Goal: Transaction & Acquisition: Purchase product/service

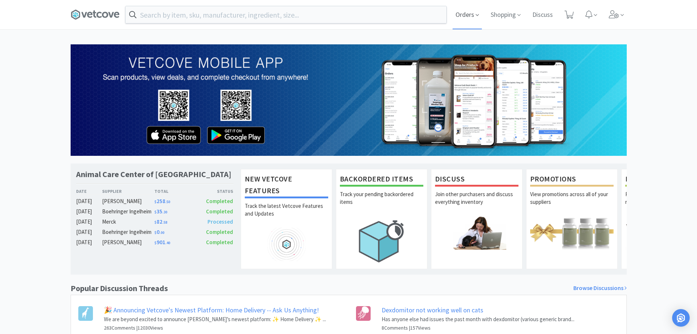
click at [470, 14] on span "Orders" at bounding box center [467, 14] width 29 height 29
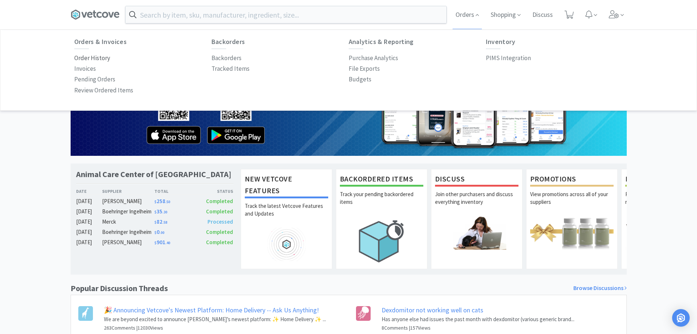
click at [77, 60] on p "Order History" at bounding box center [92, 58] width 36 height 10
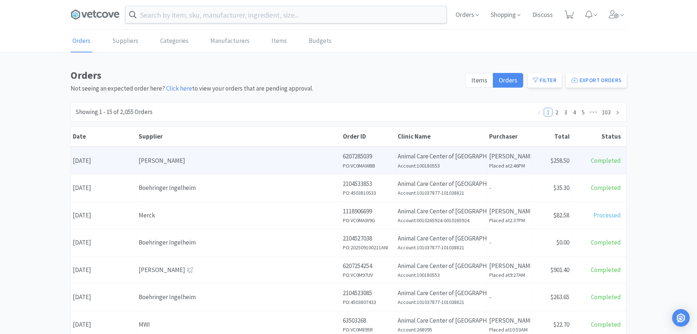
click at [250, 169] on div "Supplier [PERSON_NAME]" at bounding box center [239, 160] width 204 height 19
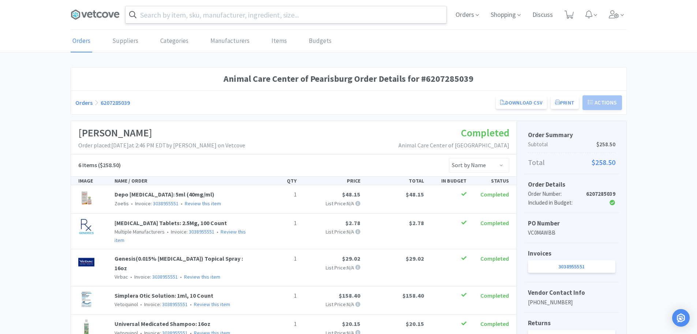
click at [235, 17] on input "text" at bounding box center [286, 14] width 321 height 17
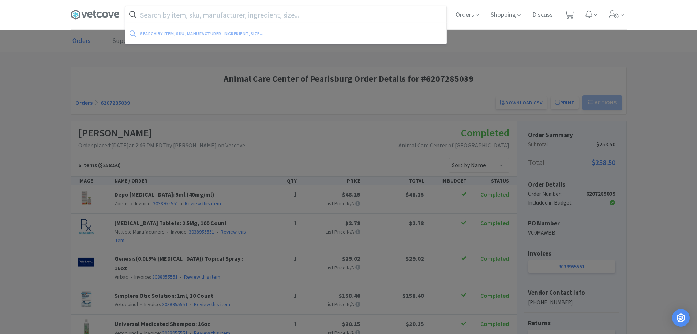
click at [219, 12] on input "text" at bounding box center [286, 14] width 321 height 17
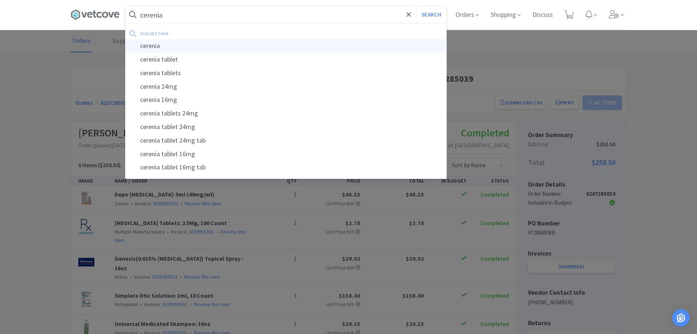
type input "cerenia"
click at [157, 48] on div "cerenia" at bounding box center [286, 46] width 321 height 14
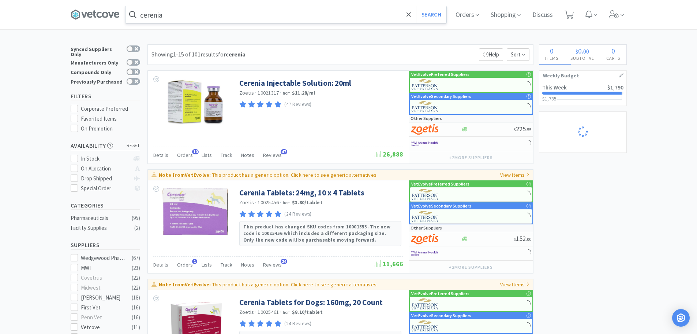
select select "2"
select select "1"
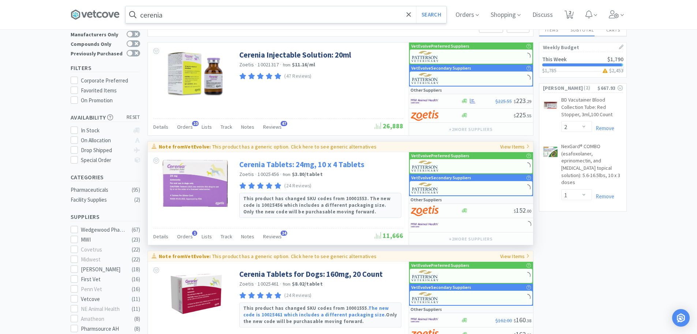
scroll to position [37, 0]
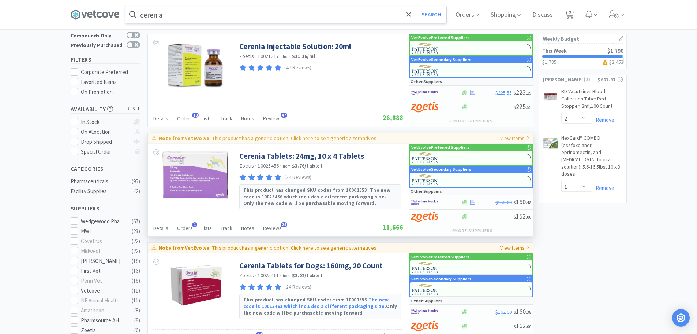
click at [336, 135] on p "This product has a generic option. Click here to see generic alternatives" at bounding box center [294, 138] width 164 height 7
type input "596819"
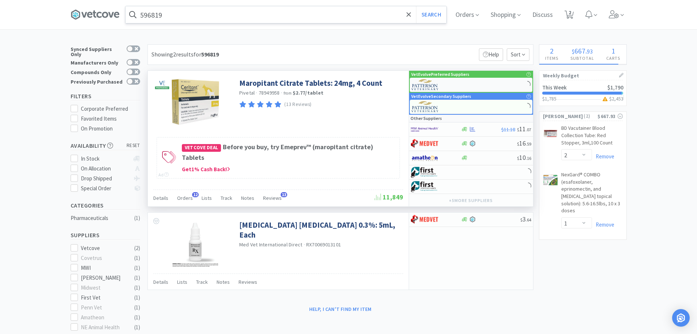
select select "4"
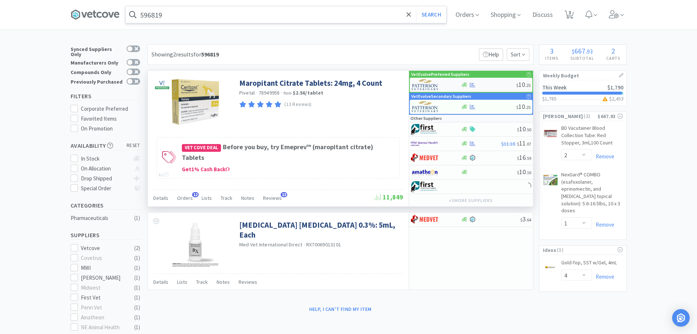
click at [495, 83] on div at bounding box center [488, 84] width 55 height 5
select select "1"
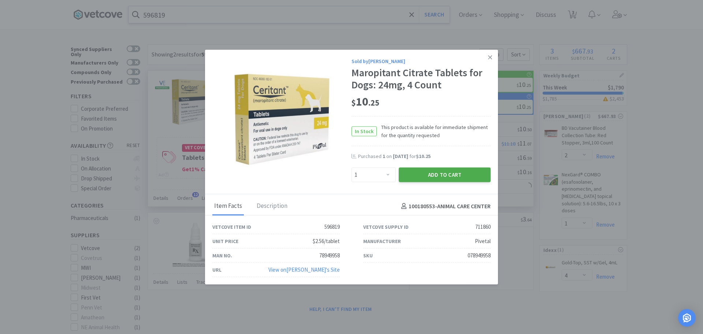
click at [421, 171] on button "Add to Cart" at bounding box center [445, 174] width 92 height 15
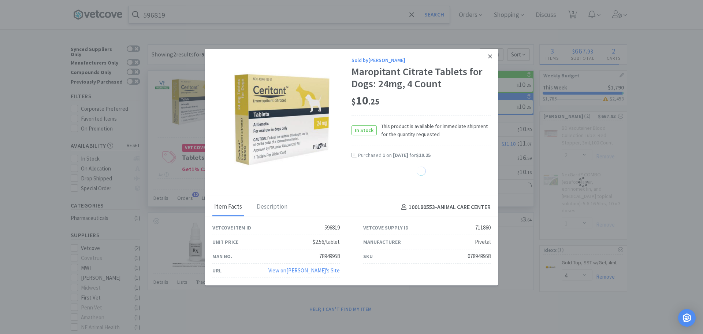
select select "1"
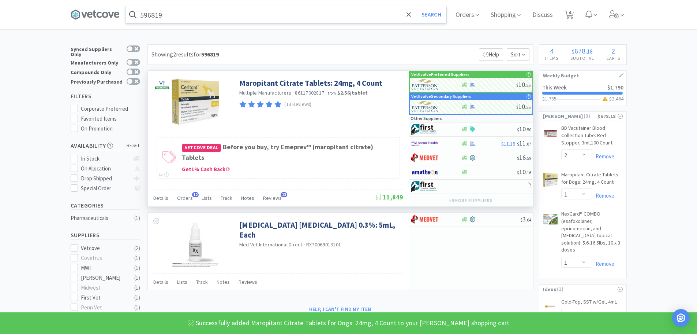
click at [204, 18] on input "596819" at bounding box center [286, 14] width 321 height 17
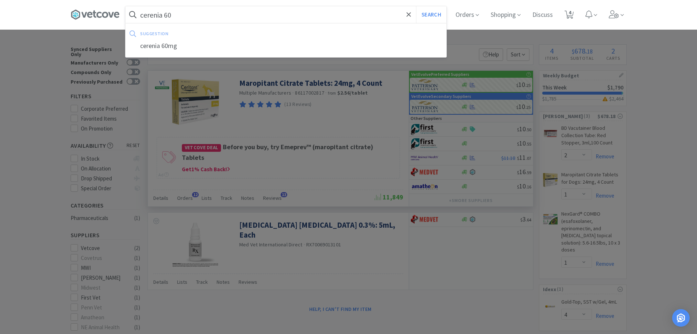
click at [416, 6] on button "Search" at bounding box center [431, 14] width 30 height 17
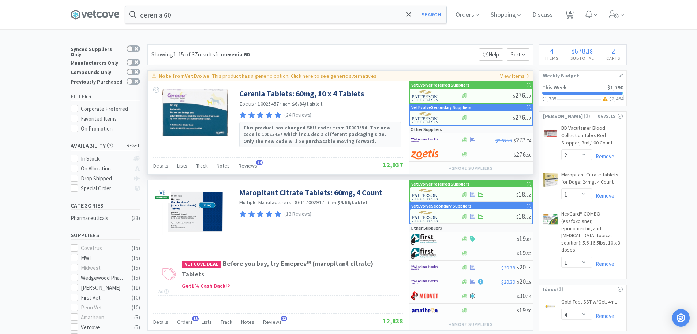
click at [251, 75] on p "This product has a generic option. Click here to see generic alternatives" at bounding box center [294, 75] width 164 height 7
type input "596817"
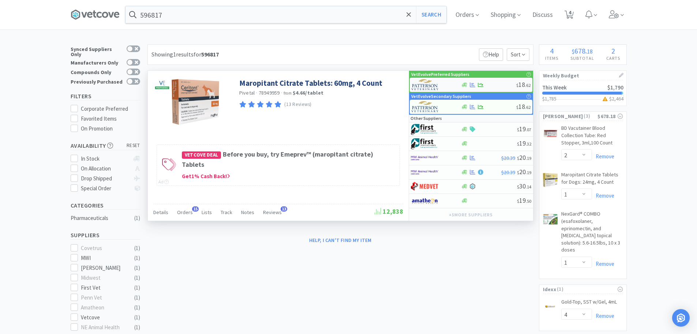
click at [497, 81] on div "$ 18 . 62" at bounding box center [471, 85] width 123 height 14
select select "1"
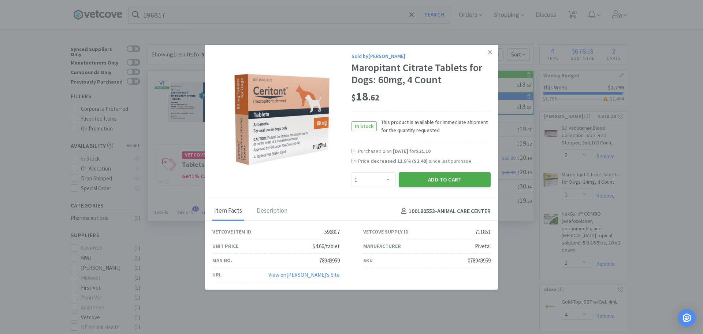
click at [441, 178] on button "Add to Cart" at bounding box center [445, 179] width 92 height 15
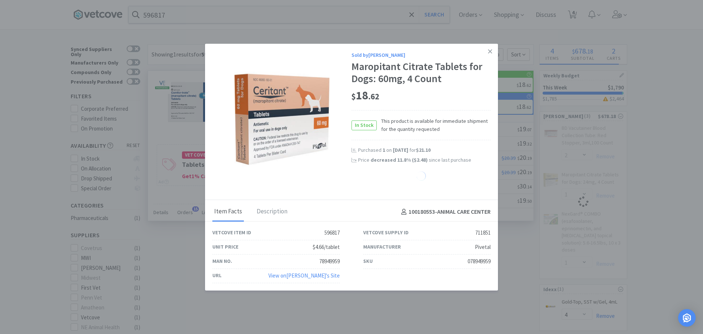
select select "1"
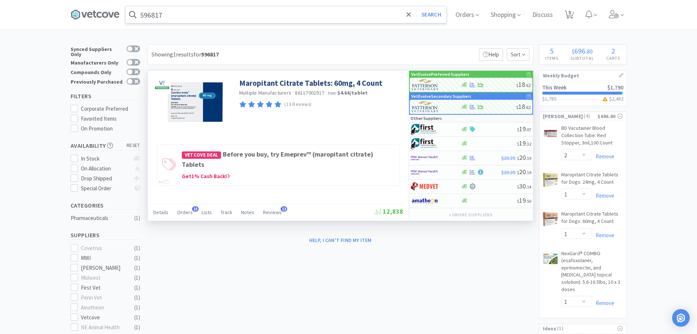
click at [195, 16] on input "596817" at bounding box center [286, 14] width 321 height 17
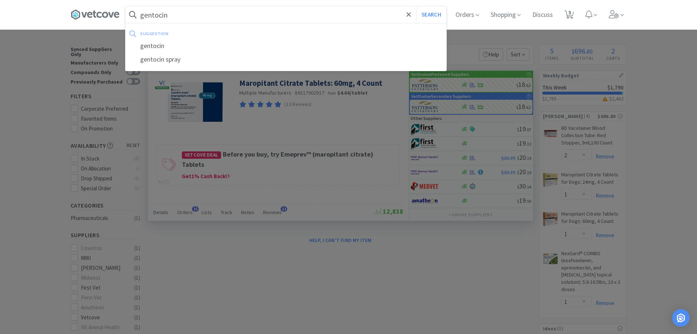
type input "gentocin"
click at [416, 6] on button "Search" at bounding box center [431, 14] width 30 height 17
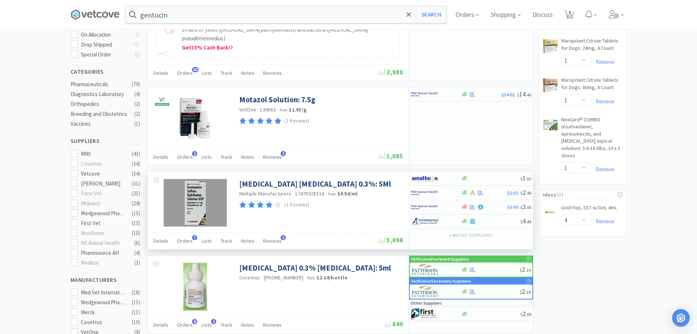
scroll to position [183, 0]
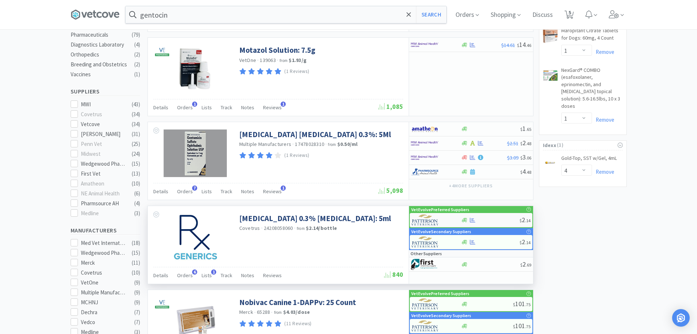
click at [487, 217] on div at bounding box center [490, 219] width 59 height 5
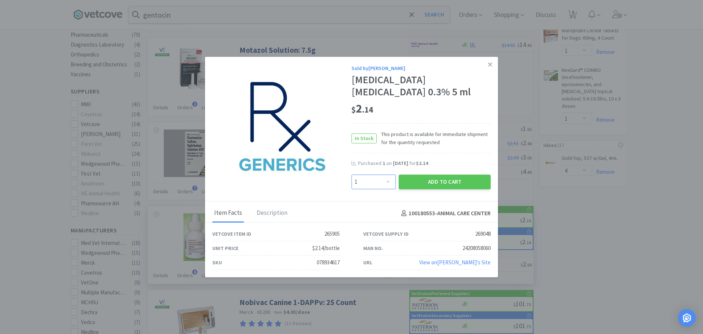
click at [383, 182] on select "Enter Quantity 1 2 3 4 5 6 7 8 9 10 11 12 13 14 15 16 17 18 19 20 Enter Quantity" at bounding box center [373, 181] width 44 height 15
select select "2"
click at [351, 174] on select "Enter Quantity 1 2 3 4 5 6 7 8 9 10 11 12 13 14 15 16 17 18 19 20 Enter Quantity" at bounding box center [373, 181] width 44 height 15
click at [454, 178] on button "Add to Cart" at bounding box center [445, 181] width 92 height 15
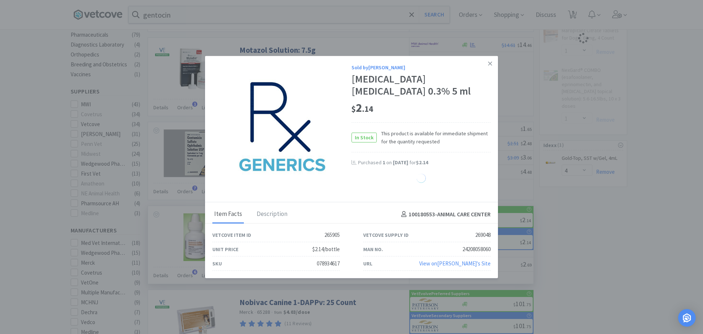
select select "2"
select select "1"
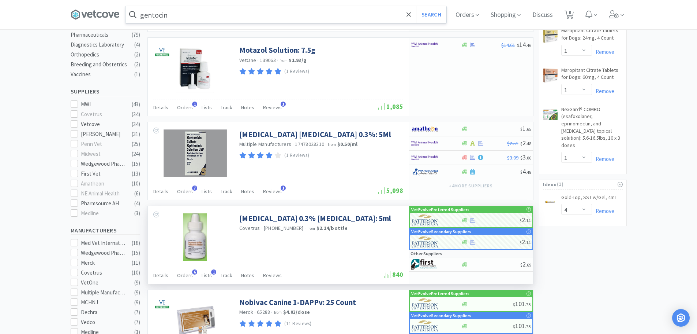
click at [194, 15] on input "gentocin" at bounding box center [286, 14] width 321 height 17
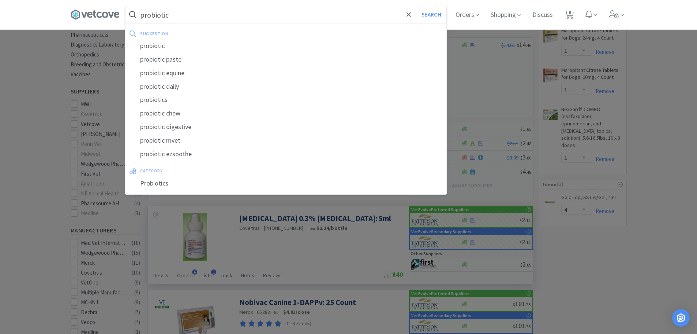
type input "probiotic"
click at [416, 6] on button "Search" at bounding box center [431, 14] width 30 height 17
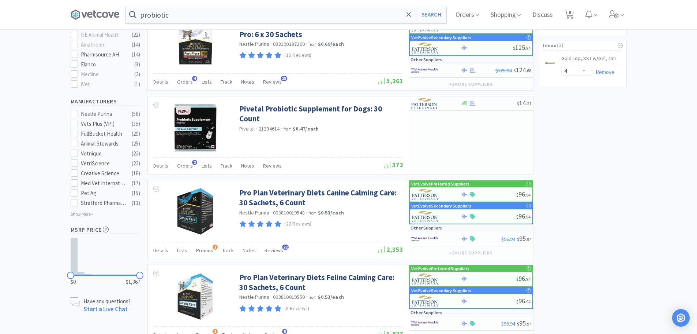
scroll to position [329, 0]
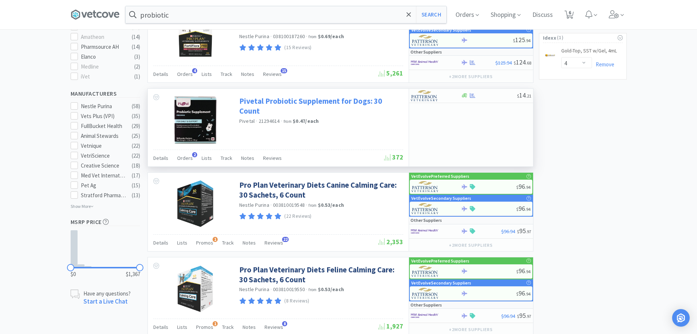
click at [345, 101] on link "Pivetal Probiotic Supplement for Dogs: 30 Count" at bounding box center [320, 106] width 162 height 20
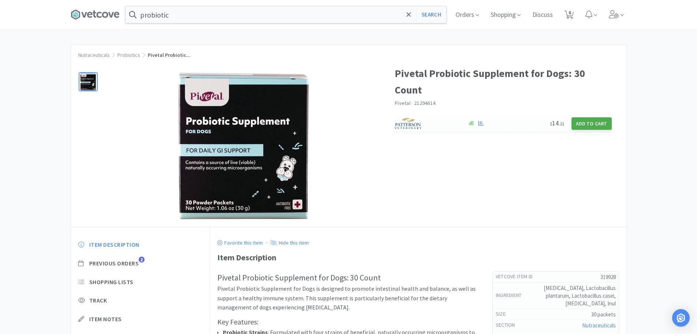
click at [588, 126] on button "Add to Cart" at bounding box center [592, 123] width 40 height 12
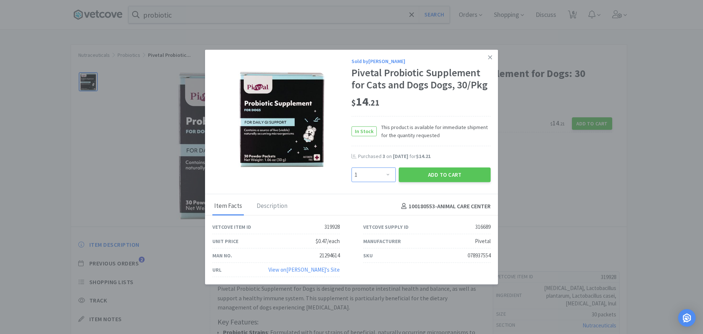
click at [370, 181] on select "Enter Quantity 1 2 3 4 5 6 7 8 9 10 11 12 13 14 15 16 17 18 19 20 Enter Quantity" at bounding box center [373, 174] width 44 height 15
select select "2"
click at [351, 167] on select "Enter Quantity 1 2 3 4 5 6 7 8 9 10 11 12 13 14 15 16 17 18 19 20 Enter Quantity" at bounding box center [373, 174] width 44 height 15
click at [435, 172] on button "Add to Cart" at bounding box center [445, 174] width 92 height 15
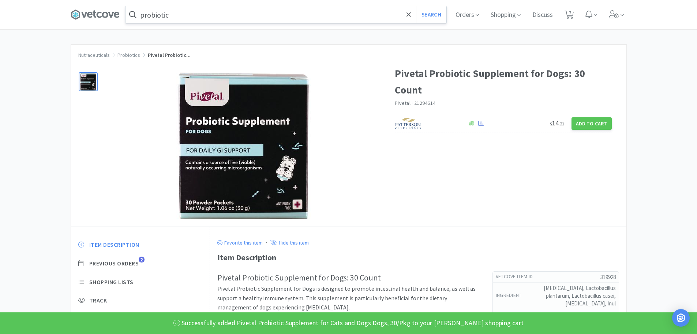
click at [209, 9] on input "probiotic" at bounding box center [286, 14] width 321 height 17
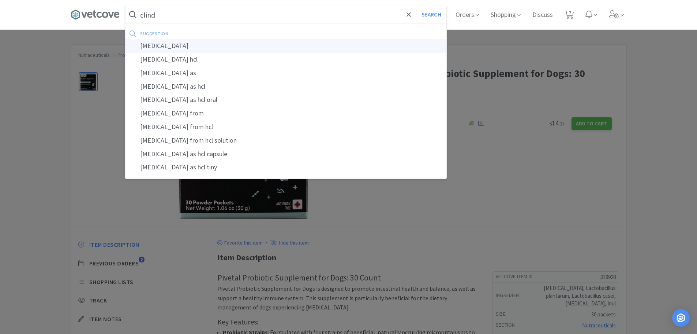
click at [160, 43] on div "[MEDICAL_DATA]" at bounding box center [286, 46] width 321 height 14
type input "[MEDICAL_DATA]"
select select "2"
select select "1"
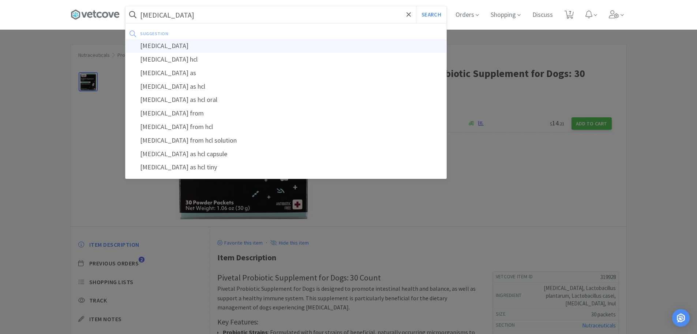
select select "1"
select select "2"
select select "4"
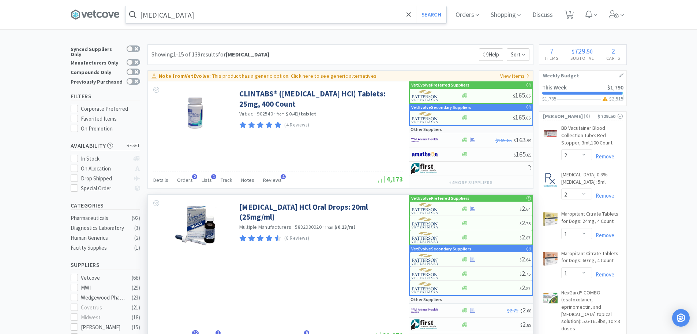
scroll to position [37, 0]
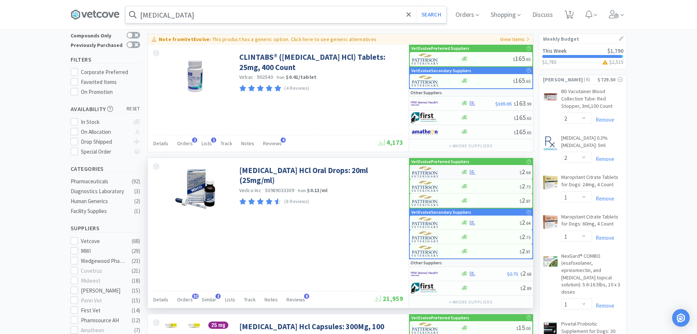
click at [477, 171] on div at bounding box center [490, 171] width 59 height 5
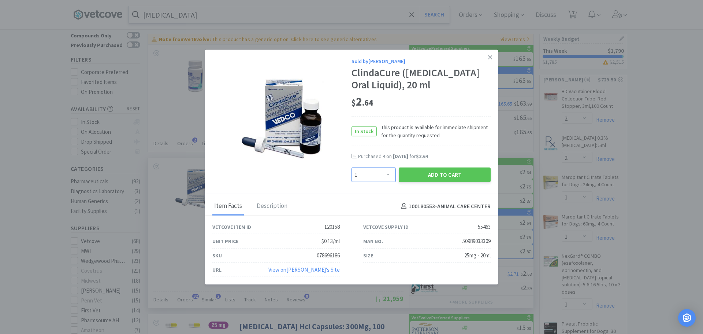
drag, startPoint x: 383, startPoint y: 181, endPoint x: 376, endPoint y: 175, distance: 9.6
click at [383, 181] on select "Enter Quantity 1 2 3 4 5 6 7 8 9 10 11 12 13 14 15 16 17 18 19 20 Enter Quantity" at bounding box center [373, 174] width 44 height 15
select select "2"
click at [351, 173] on select "Enter Quantity 1 2 3 4 5 6 7 8 9 10 11 12 13 14 15 16 17 18 19 20 Enter Quantity" at bounding box center [373, 174] width 44 height 15
click at [402, 182] on button "Add to Cart" at bounding box center [445, 174] width 92 height 15
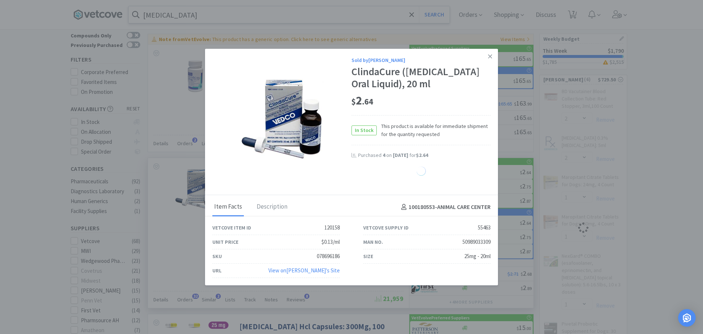
select select "2"
select select "1"
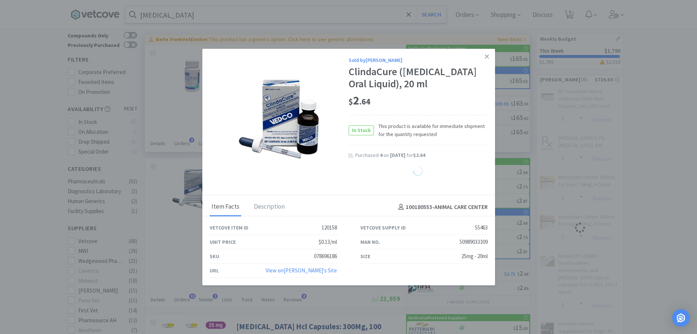
select select "2"
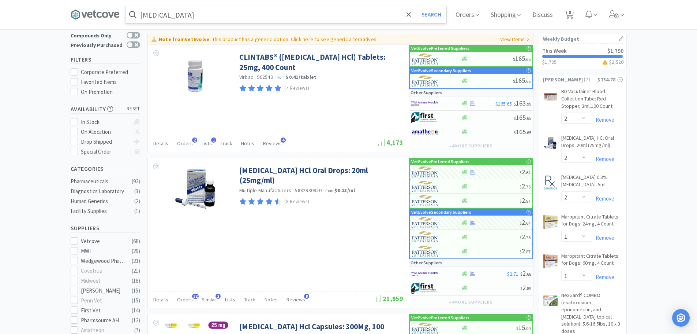
click at [217, 10] on input "[MEDICAL_DATA]" at bounding box center [286, 14] width 321 height 17
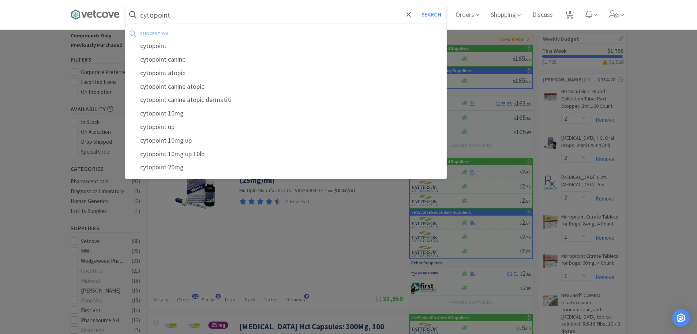
type input "cytopoint"
click at [416, 6] on button "Search" at bounding box center [431, 14] width 30 height 17
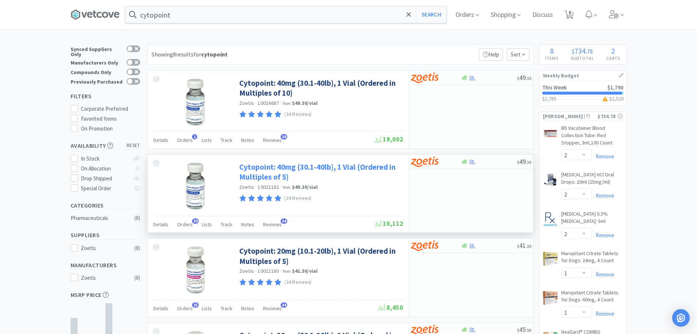
click at [323, 170] on link "Cytopoint: 40mg (30.1-40lb), 1 Vial (Ordered in Multiples of 5)" at bounding box center [320, 172] width 162 height 20
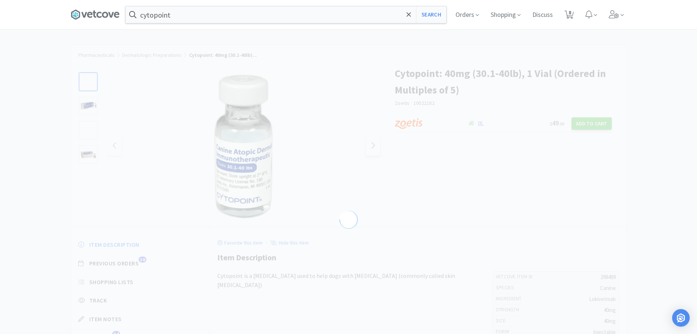
select select "298499"
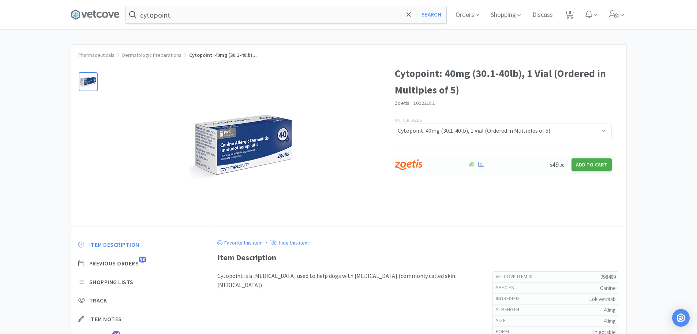
click at [580, 164] on button "Add to Cart" at bounding box center [592, 164] width 40 height 12
select select "5"
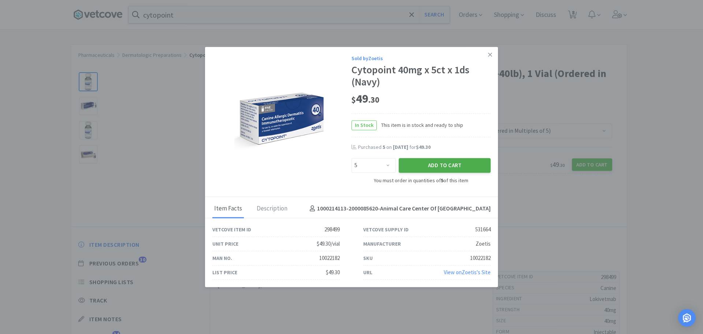
click at [431, 165] on button "Add to Cart" at bounding box center [445, 165] width 92 height 15
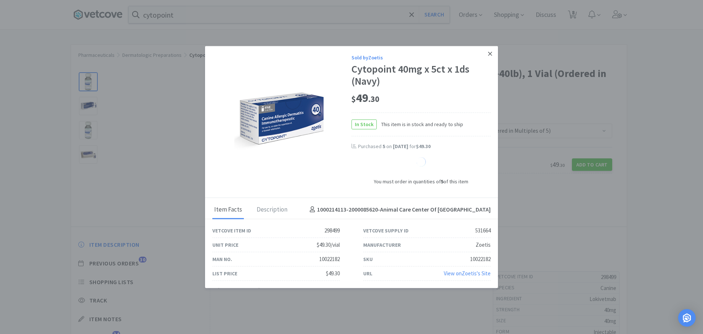
select select "1"
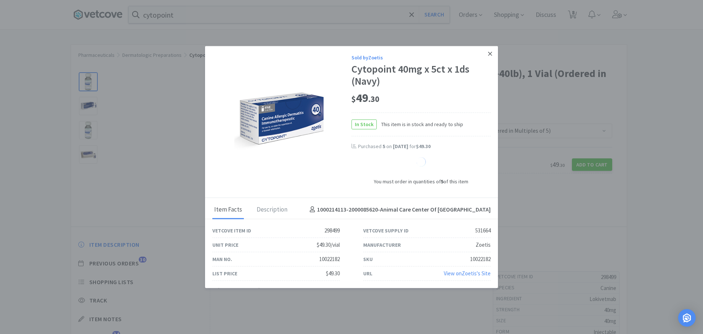
select select "1"
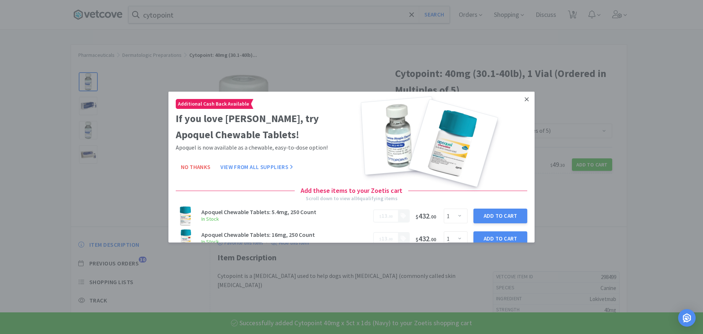
click at [520, 99] on link at bounding box center [526, 99] width 13 height 16
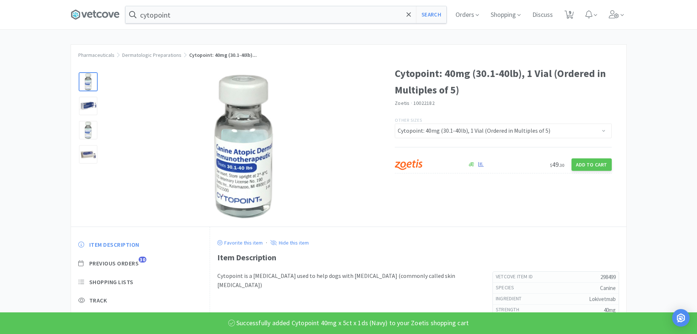
select select "2"
select select "1"
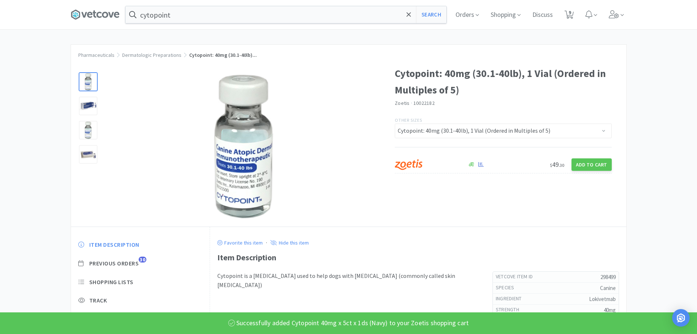
select select "1"
select select "2"
select select "4"
select select "5"
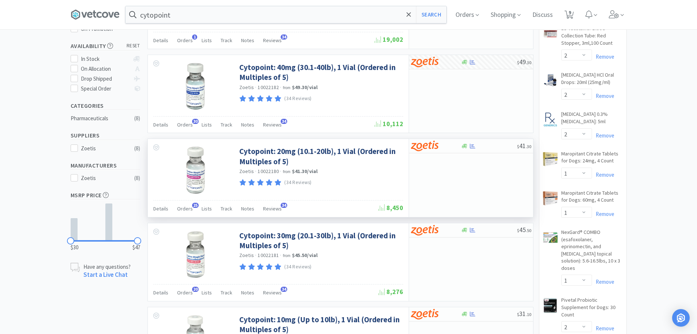
scroll to position [110, 0]
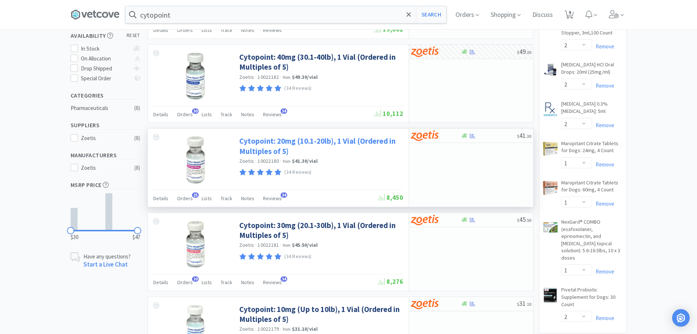
click at [324, 137] on link "Cytopoint: 20mg (10.1-20lb), 1 Vial (Ordered in Multiples of 5)" at bounding box center [320, 146] width 162 height 20
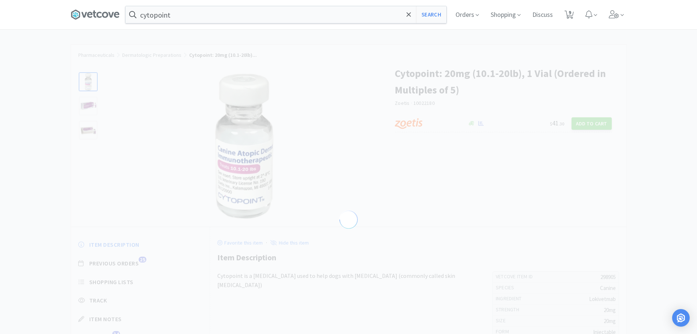
select select "298905"
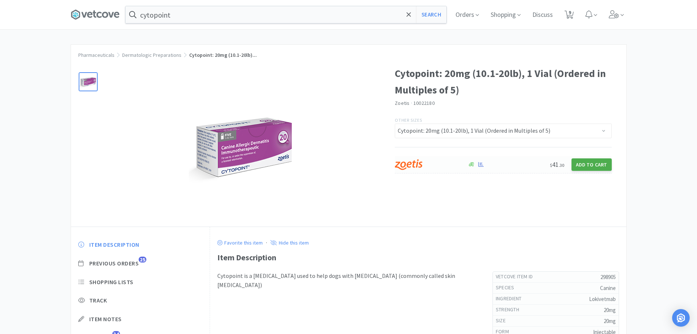
click at [589, 165] on button "Add to Cart" at bounding box center [592, 164] width 40 height 12
select select "5"
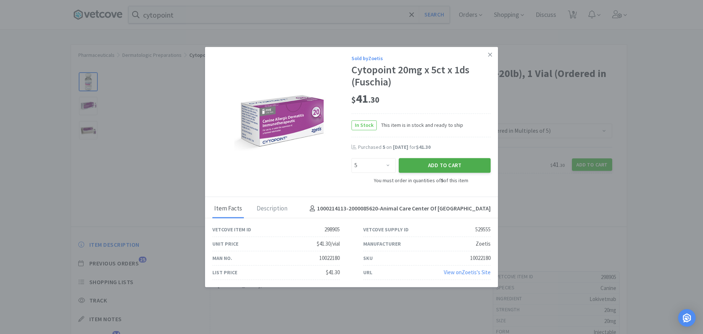
click at [449, 163] on button "Add to Cart" at bounding box center [445, 165] width 92 height 15
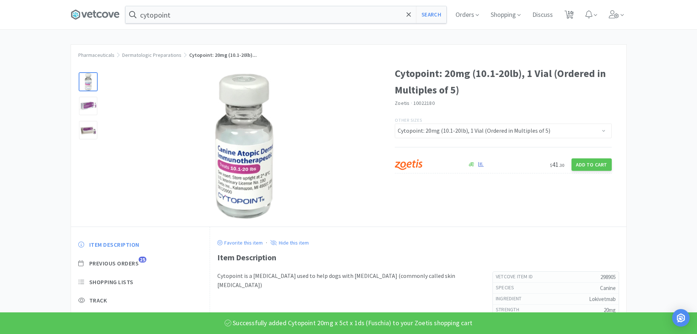
scroll to position [110, 0]
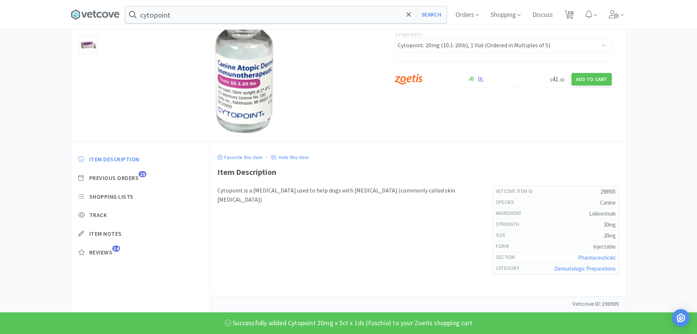
select select "2"
select select "1"
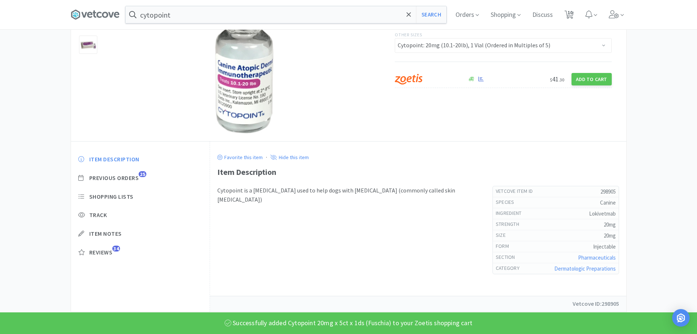
select select "1"
select select "2"
select select "4"
select select "5"
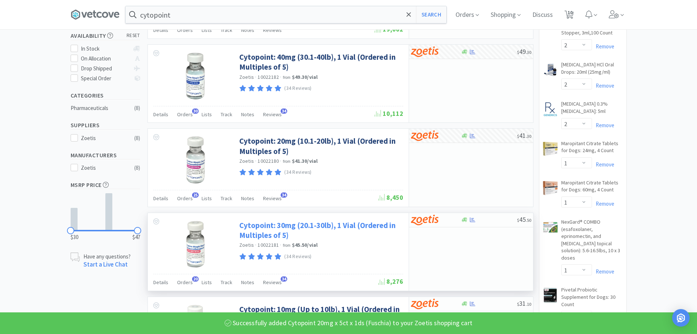
click at [352, 224] on link "Cytopoint: 30mg (20.1-30lb), 1 Vial (Ordered in Multiples of 5)" at bounding box center [320, 230] width 162 height 20
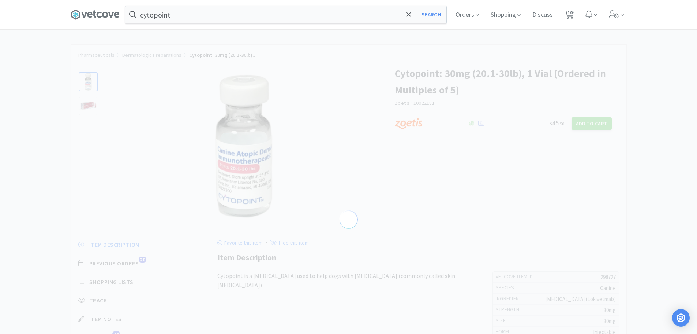
select select "298727"
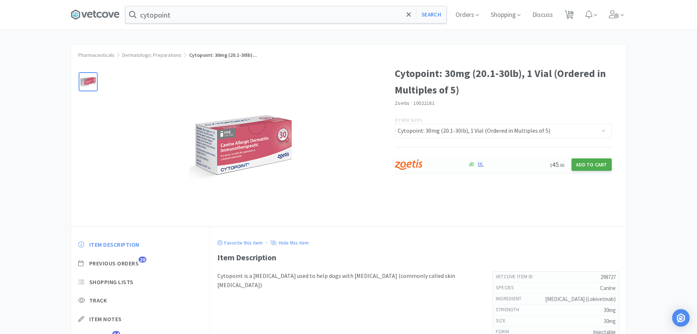
click at [575, 167] on button "Add to Cart" at bounding box center [592, 164] width 40 height 12
select select "5"
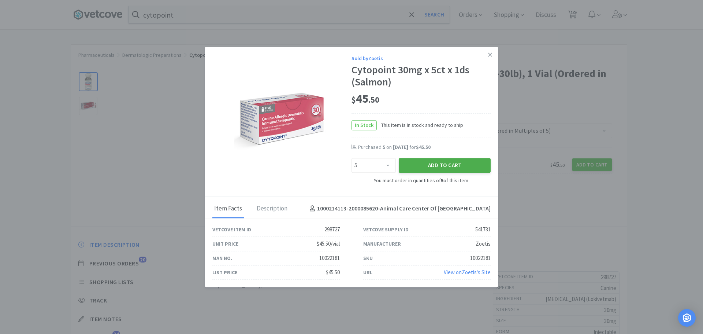
click at [452, 163] on button "Add to Cart" at bounding box center [445, 165] width 92 height 15
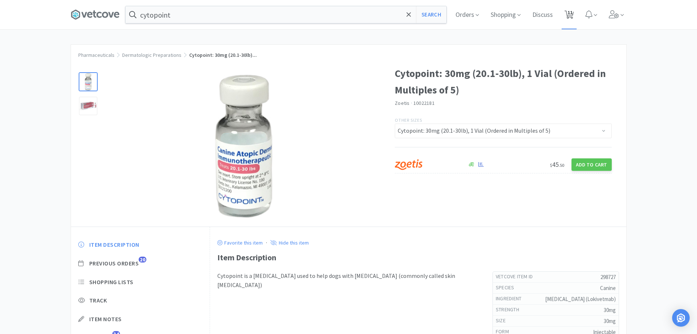
click at [577, 11] on span "11" at bounding box center [569, 14] width 15 height 29
select select "5"
select select "4"
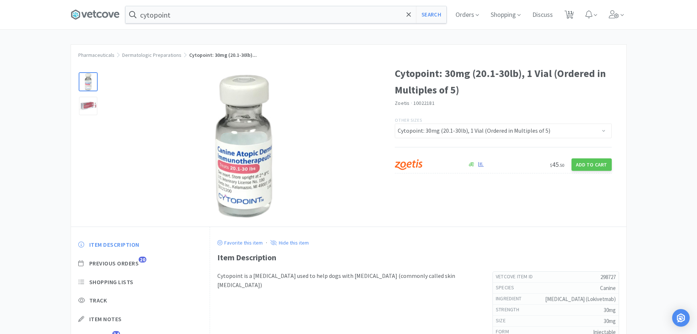
select select "2"
select select "1"
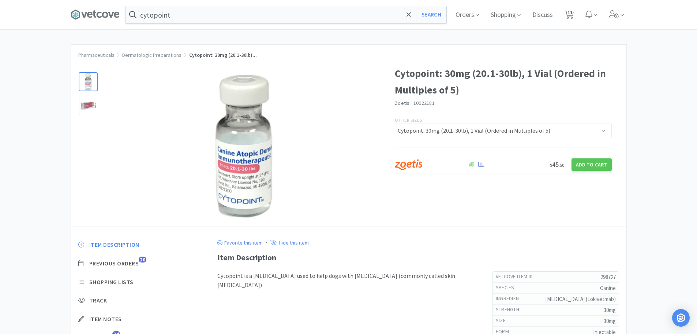
select select "1"
select select "2"
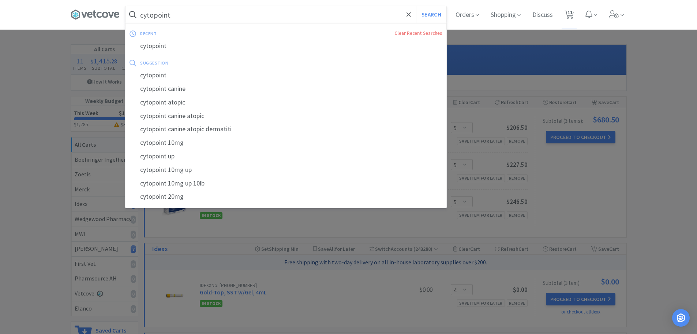
click at [193, 23] on input "cytopoint" at bounding box center [286, 14] width 321 height 17
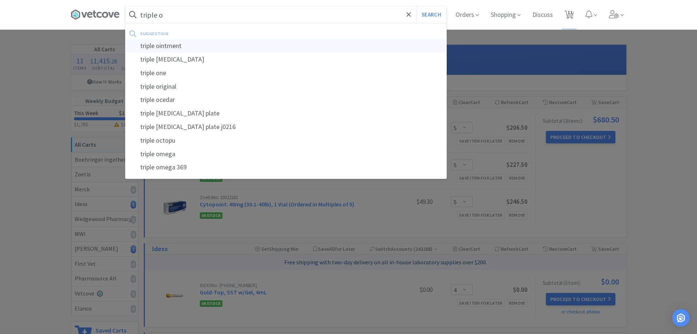
click at [172, 46] on div "triple ointment" at bounding box center [286, 46] width 321 height 14
type input "triple ointment"
select select "2"
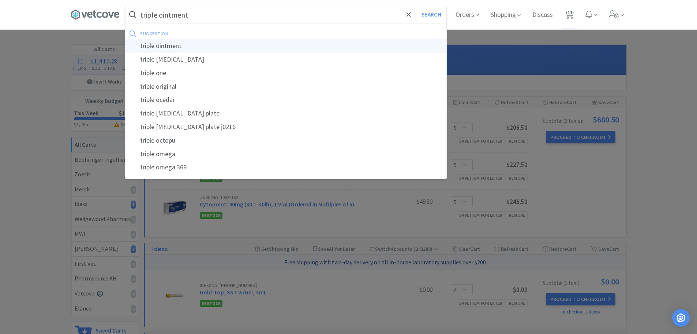
select select "1"
select select "2"
select select "4"
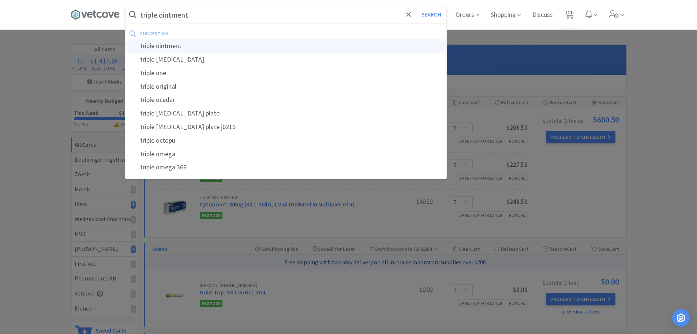
select select "5"
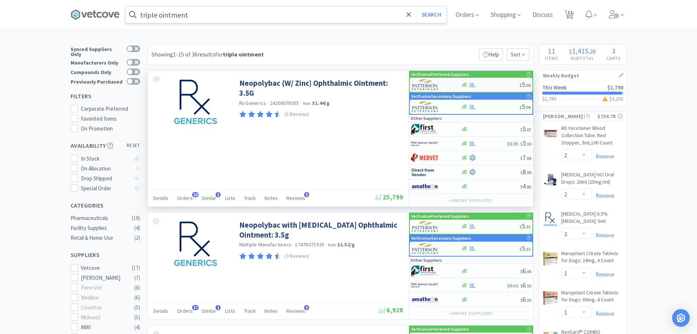
click at [484, 84] on div at bounding box center [490, 84] width 59 height 5
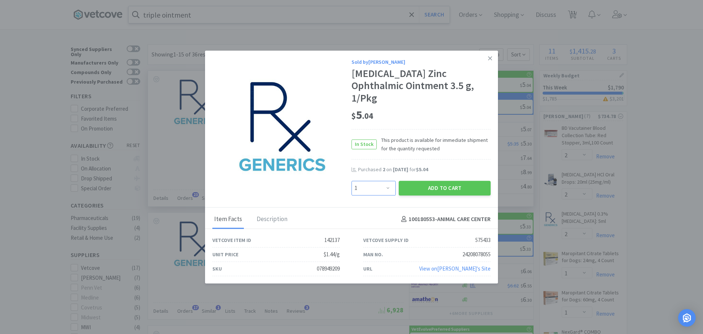
click at [375, 180] on select "Enter Quantity 1 2 3 4 5 6 7 8 9 10 11 12 13 14 15 16 17 18 19 20 Enter Quantity" at bounding box center [373, 187] width 44 height 15
select select "2"
click at [351, 180] on select "Enter Quantity 1 2 3 4 5 6 7 8 9 10 11 12 13 14 15 16 17 18 19 20 Enter Quantity" at bounding box center [373, 187] width 44 height 15
click at [445, 180] on button "Add to Cart" at bounding box center [445, 187] width 92 height 15
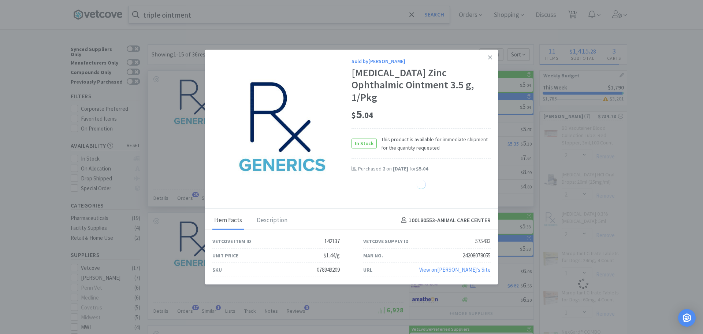
select select "2"
select select "1"
select select "2"
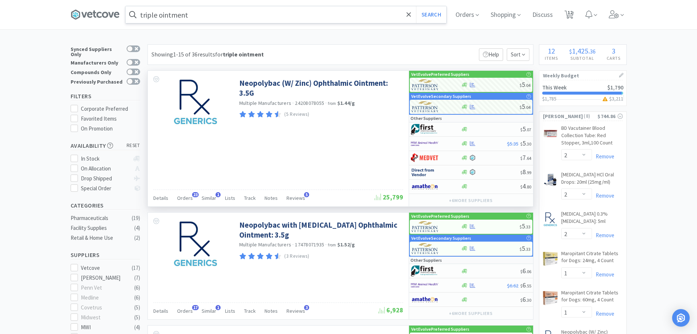
click at [198, 13] on input "triple ointment" at bounding box center [286, 14] width 321 height 17
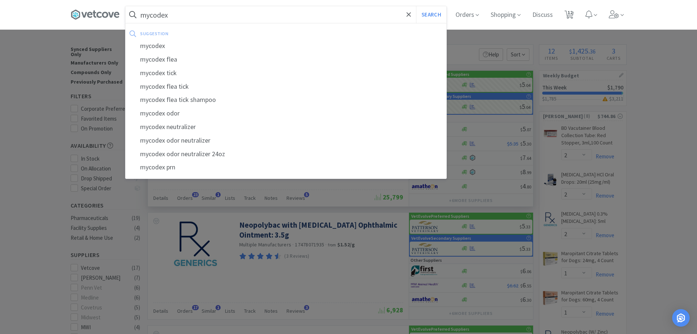
click at [416, 6] on button "Search" at bounding box center [431, 14] width 30 height 17
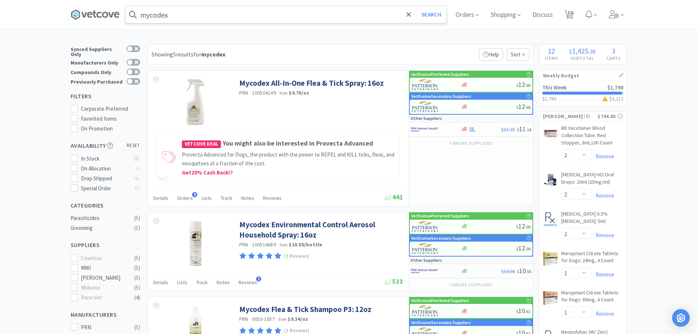
click at [219, 22] on input "mycodex" at bounding box center [286, 14] width 321 height 17
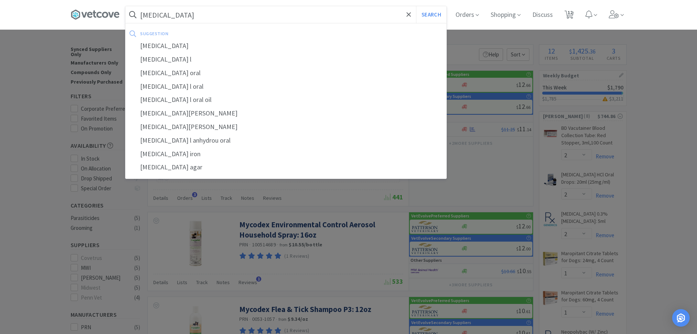
type input "[MEDICAL_DATA]"
click at [416, 6] on button "Search" at bounding box center [431, 14] width 30 height 17
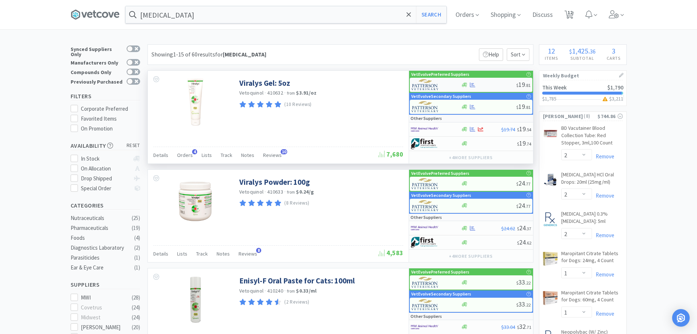
click at [477, 84] on div at bounding box center [488, 84] width 55 height 5
select select "1"
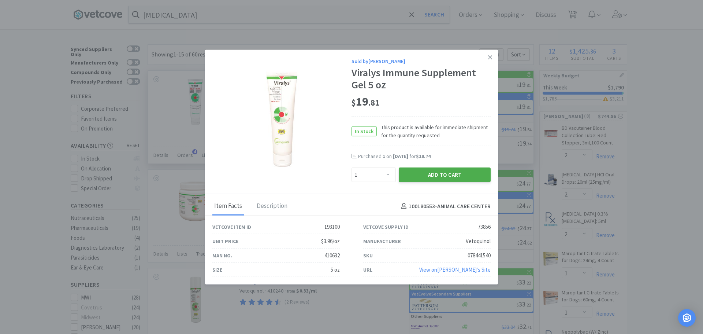
click at [414, 175] on button "Add to Cart" at bounding box center [445, 174] width 92 height 15
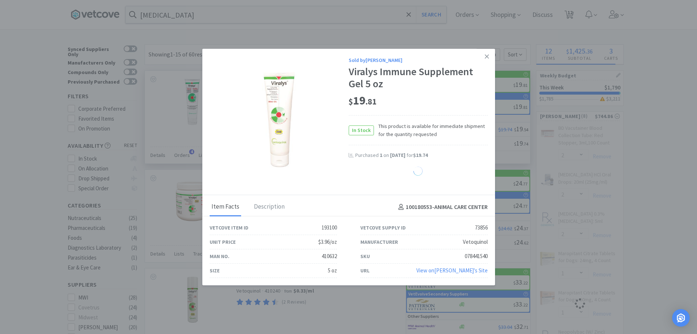
select select "1"
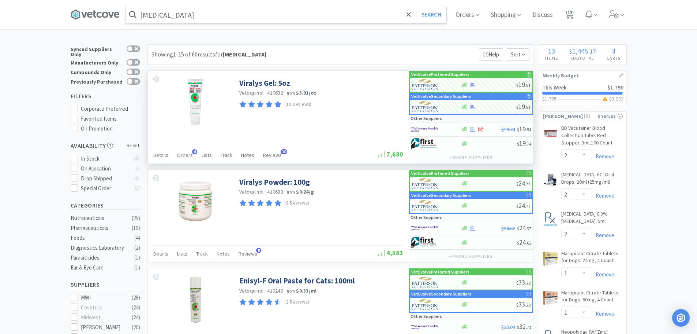
click at [200, 11] on input "[MEDICAL_DATA]" at bounding box center [286, 14] width 321 height 17
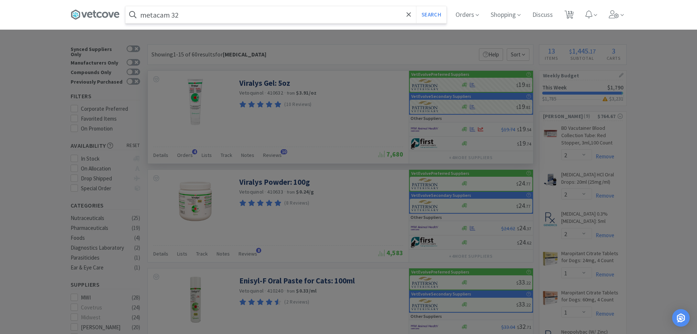
type input "metacam 32"
click at [416, 6] on button "Search" at bounding box center [431, 14] width 30 height 17
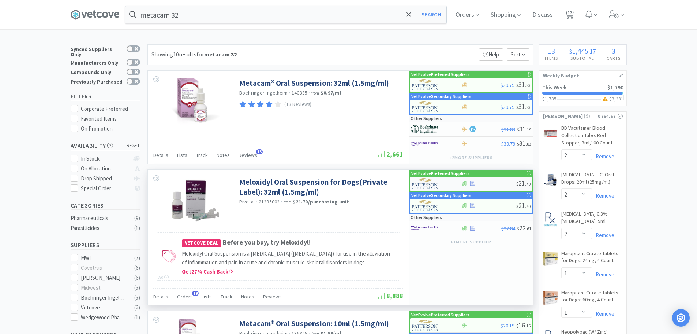
click at [490, 180] on div "$ 21 . 70" at bounding box center [471, 183] width 123 height 14
select select "1"
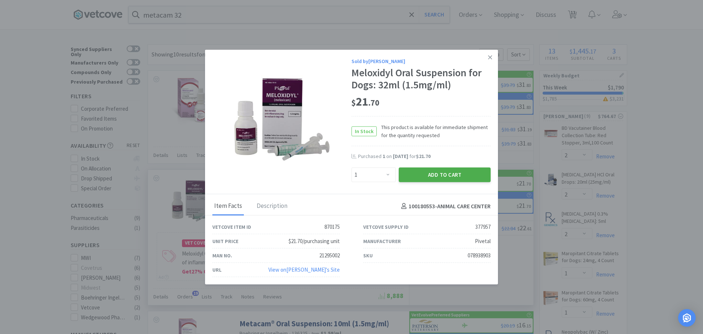
click at [450, 175] on button "Add to Cart" at bounding box center [445, 174] width 92 height 15
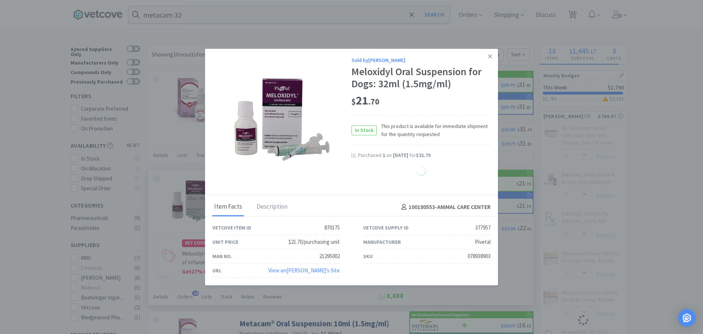
select select "1"
select select "2"
select select "1"
select select "2"
select select "1"
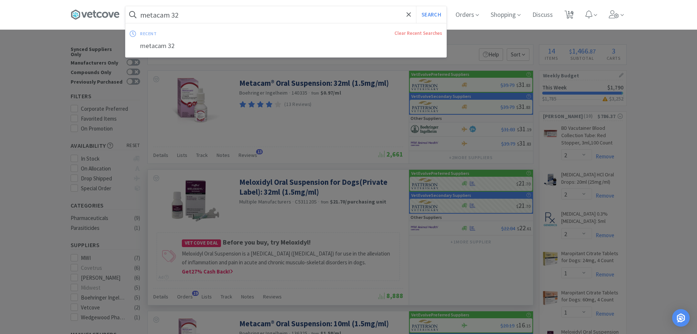
click at [188, 19] on input "metacam 32" at bounding box center [286, 14] width 321 height 17
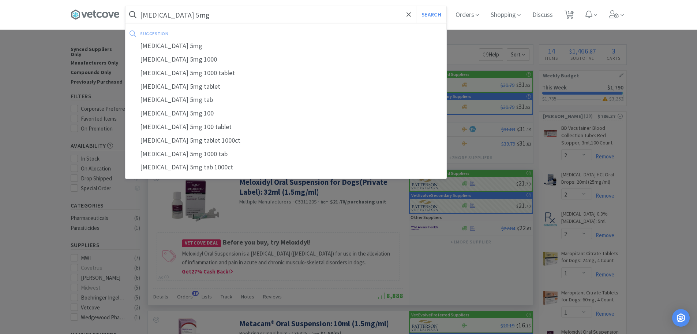
type input "[MEDICAL_DATA] 5mg"
click at [416, 6] on button "Search" at bounding box center [431, 14] width 30 height 17
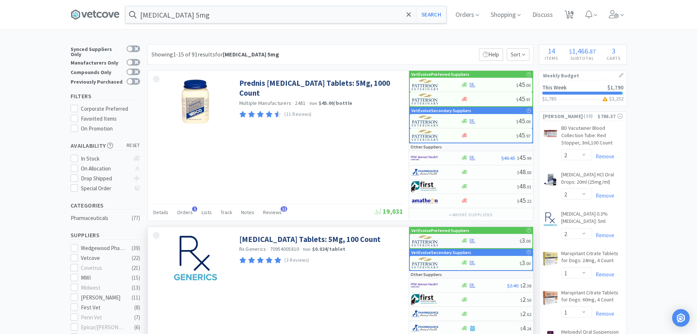
click at [491, 240] on div at bounding box center [490, 240] width 59 height 5
select select "1"
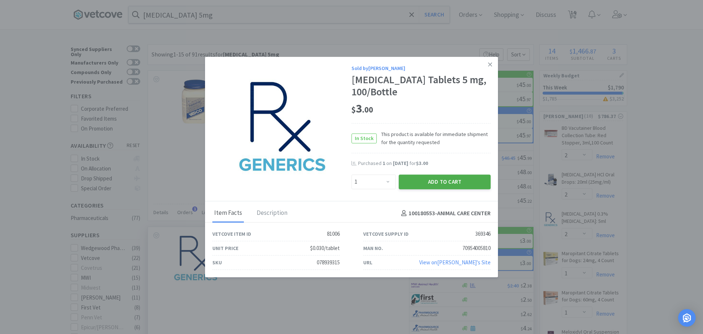
click at [422, 182] on button "Add to Cart" at bounding box center [445, 181] width 92 height 15
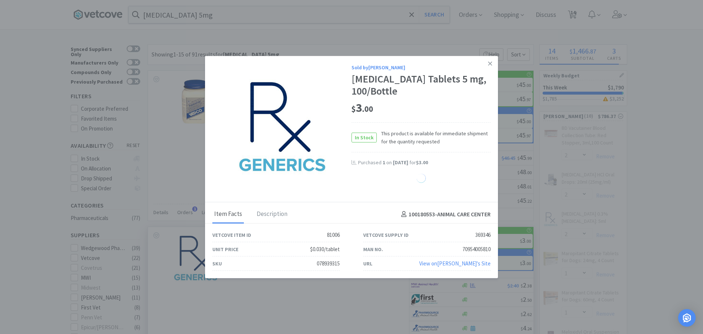
select select "1"
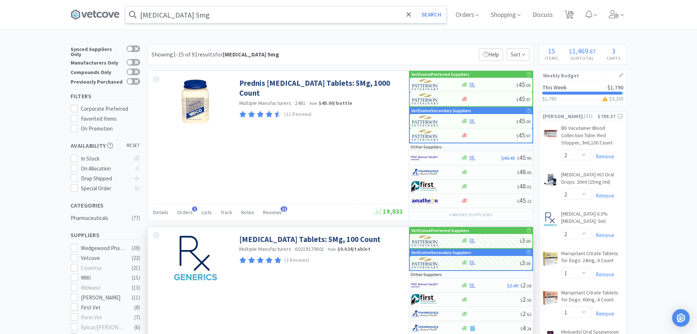
click at [207, 23] on div "[MEDICAL_DATA] 5mg Search" at bounding box center [286, 15] width 322 height 18
click at [210, 19] on input "[MEDICAL_DATA] 5mg" at bounding box center [286, 14] width 321 height 17
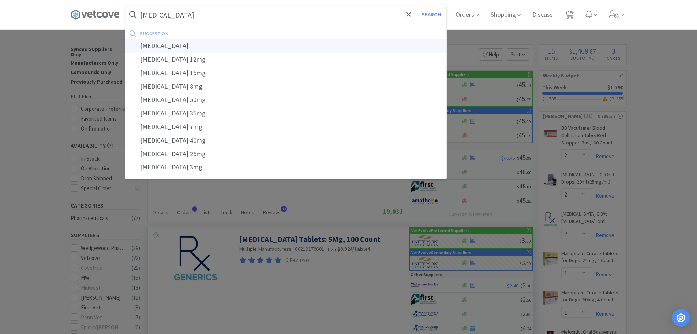
type input "[MEDICAL_DATA]"
click at [163, 42] on div "[MEDICAL_DATA]" at bounding box center [286, 46] width 321 height 14
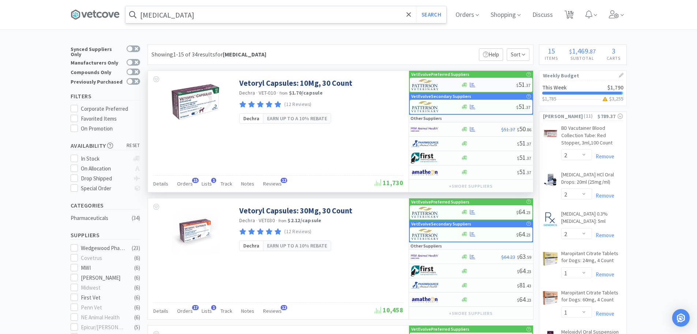
click at [491, 84] on div at bounding box center [488, 84] width 55 height 5
select select "1"
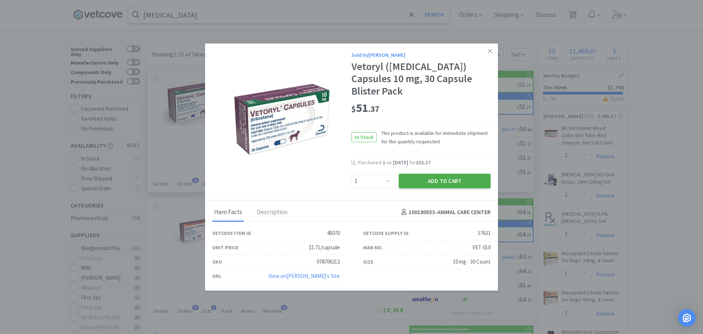
click at [432, 175] on button "Add to Cart" at bounding box center [445, 180] width 92 height 15
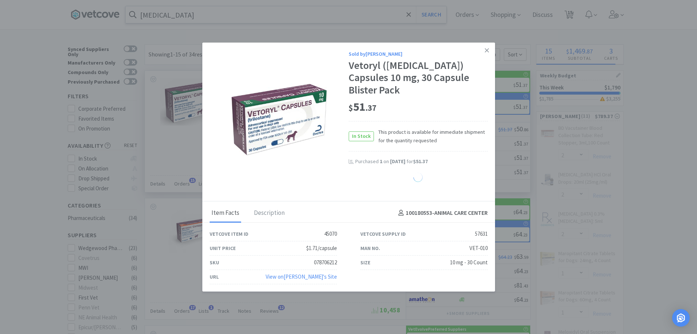
select select "1"
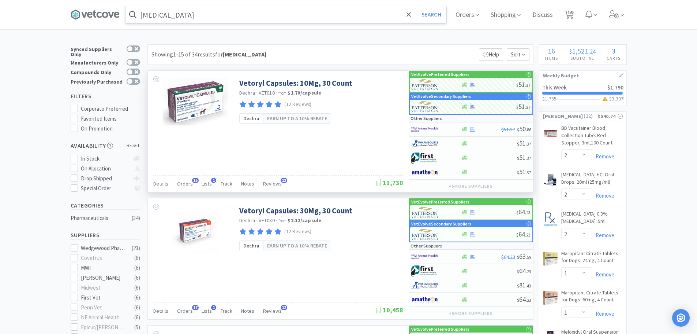
click at [222, 14] on input "[MEDICAL_DATA]" at bounding box center [286, 14] width 321 height 17
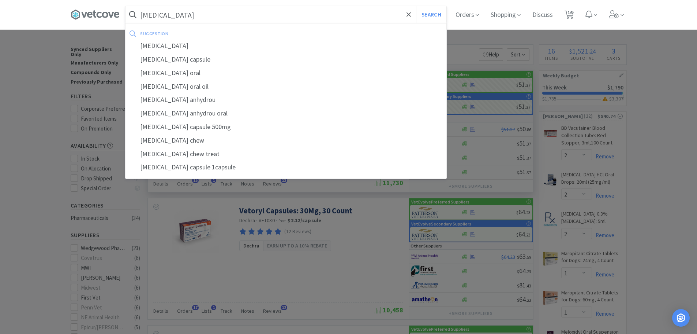
type input "[MEDICAL_DATA]"
click at [416, 6] on button "Search" at bounding box center [431, 14] width 30 height 17
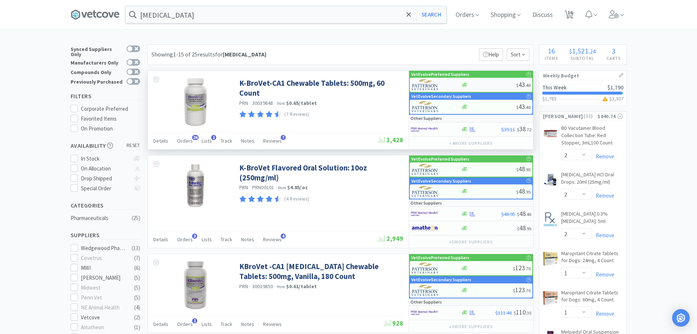
click at [477, 81] on div "$ 43 . 40" at bounding box center [471, 85] width 123 height 14
select select "1"
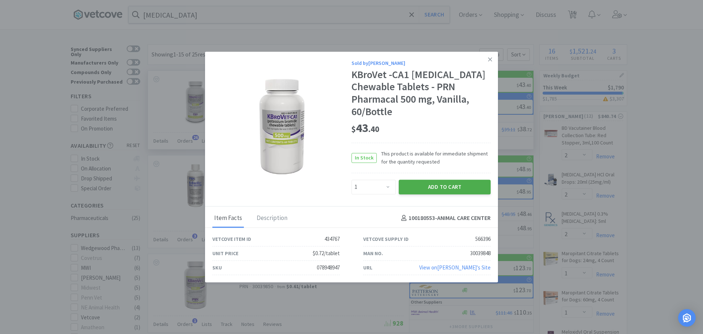
click at [454, 189] on button "Add to Cart" at bounding box center [445, 186] width 92 height 15
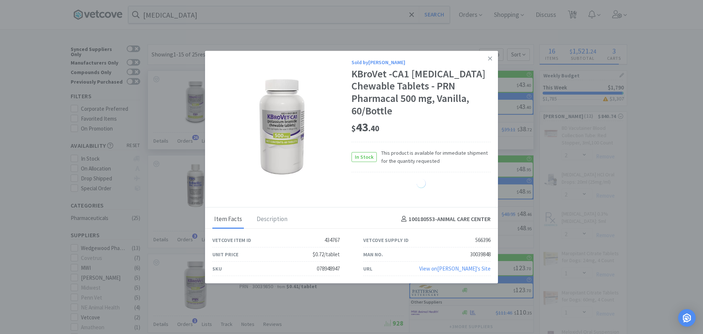
select select "1"
select select "2"
select select "1"
select select "2"
select select "1"
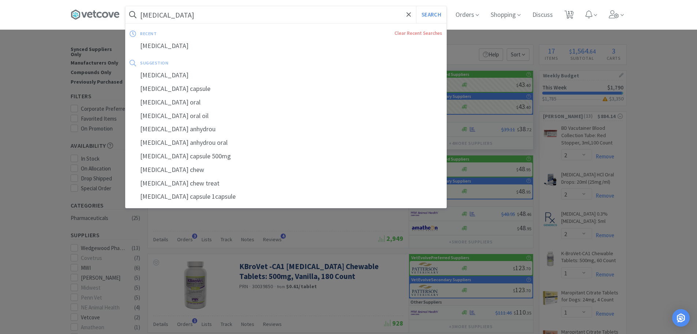
click at [218, 16] on input "[MEDICAL_DATA]" at bounding box center [286, 14] width 321 height 17
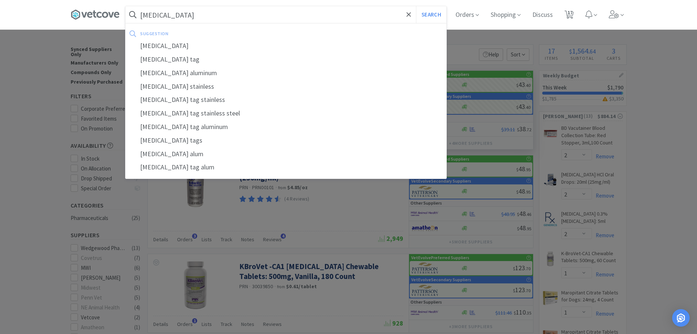
type input "[MEDICAL_DATA]"
click at [416, 6] on button "Search" at bounding box center [431, 14] width 30 height 17
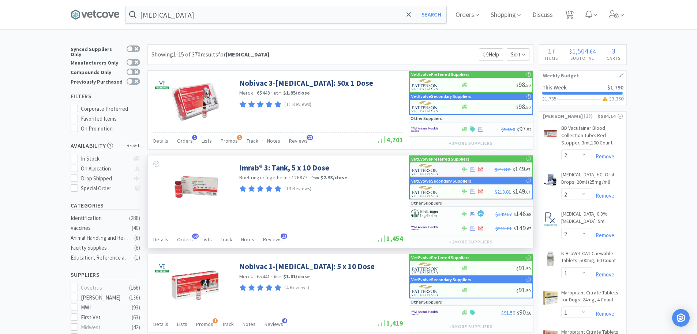
click at [491, 172] on div "$213.81 $ 149 . 67" at bounding box center [471, 169] width 123 height 14
select select "1"
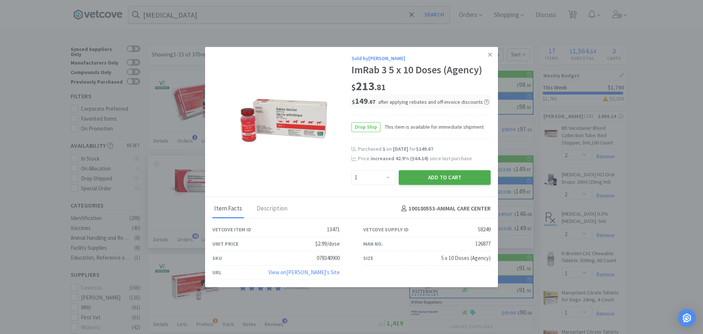
click at [425, 176] on button "Add to Cart" at bounding box center [445, 177] width 92 height 15
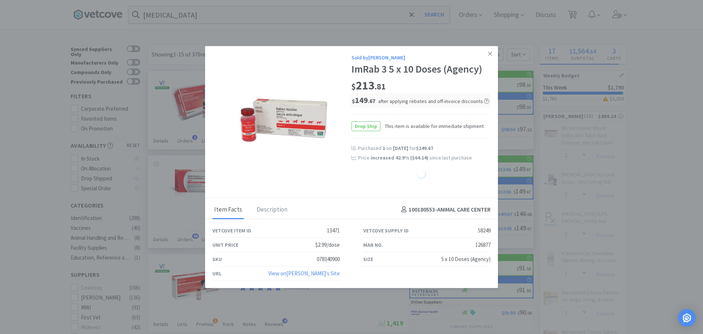
select select "1"
select select "2"
select select "1"
select select "2"
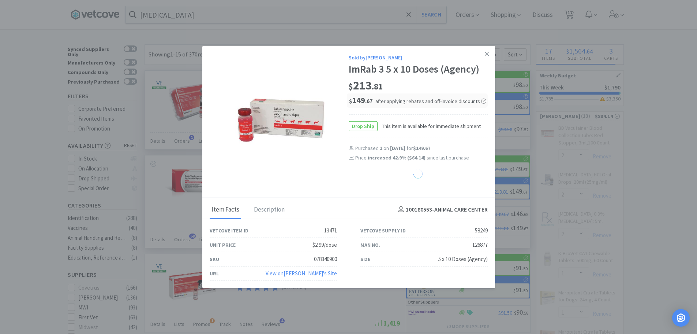
select select "1"
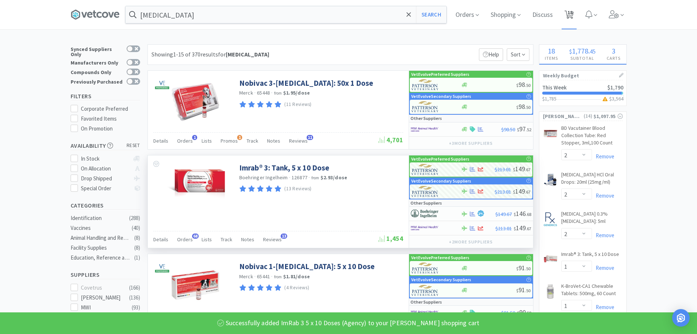
click at [573, 11] on span "18" at bounding box center [570, 12] width 5 height 29
select select "5"
select select "4"
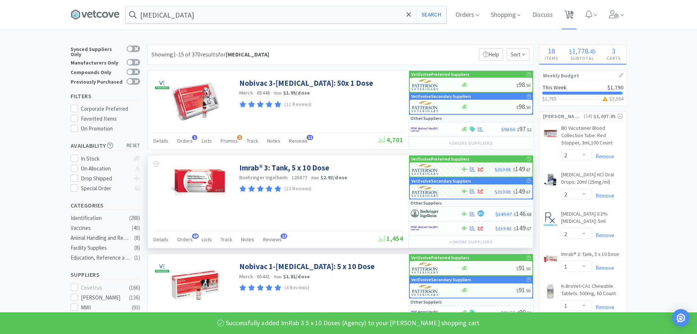
select select "2"
select select "1"
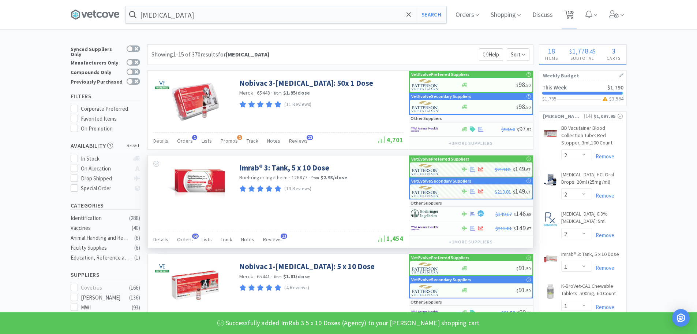
select select "1"
select select "2"
select select "1"
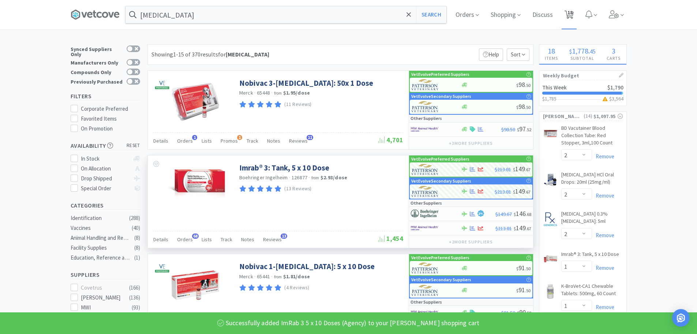
select select "2"
select select "1"
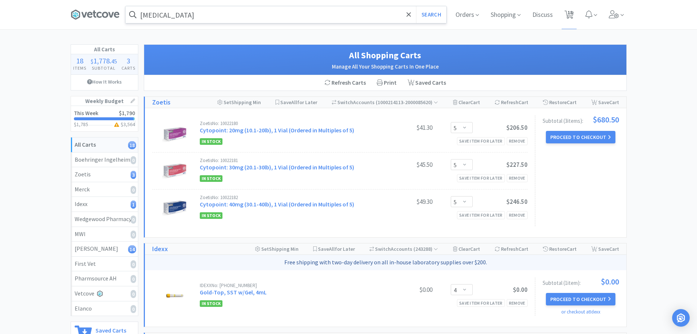
click at [165, 22] on input "[MEDICAL_DATA]" at bounding box center [286, 14] width 321 height 17
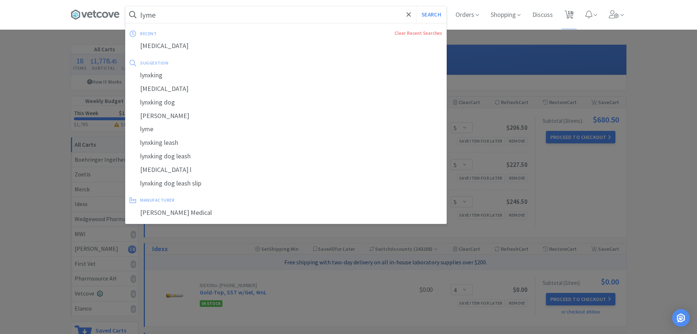
type input "lyme"
click at [416, 6] on button "Search" at bounding box center [431, 14] width 30 height 17
select select "2"
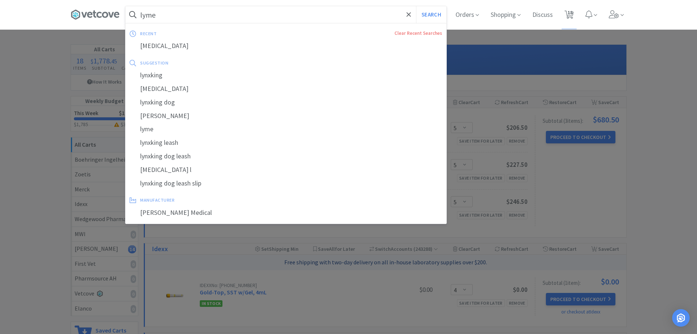
select select "1"
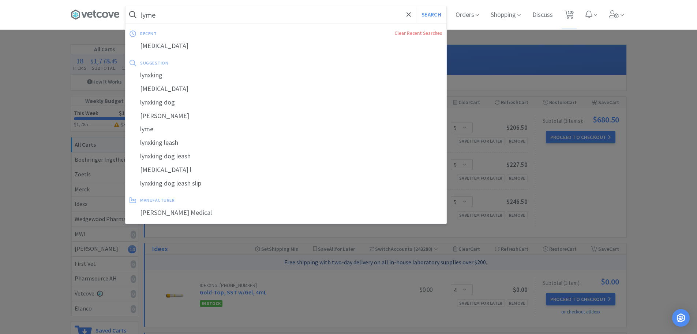
select select "2"
select select "1"
select select "2"
select select "1"
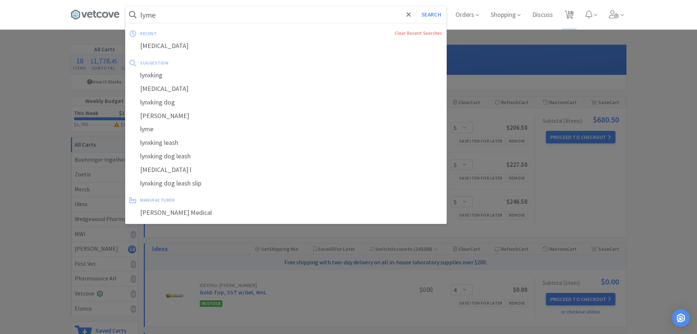
select select "1"
select select "4"
select select "5"
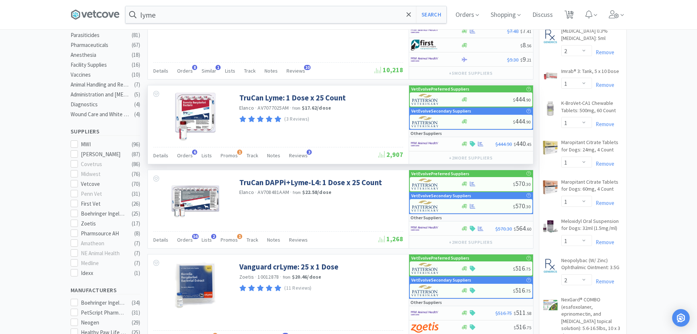
scroll to position [183, 0]
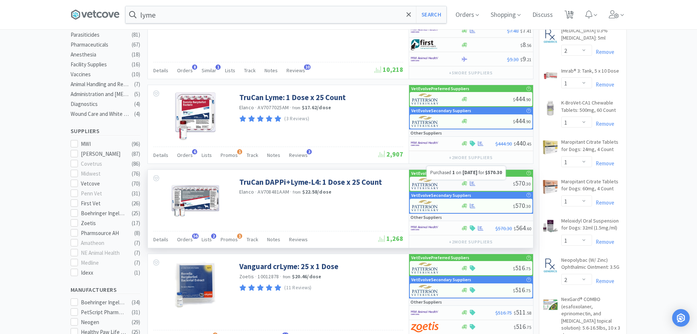
click at [501, 183] on div at bounding box center [487, 182] width 52 height 5
select select "1"
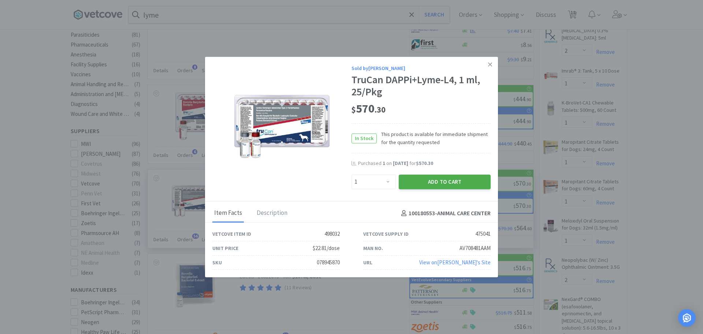
click at [451, 180] on button "Add to Cart" at bounding box center [445, 181] width 92 height 15
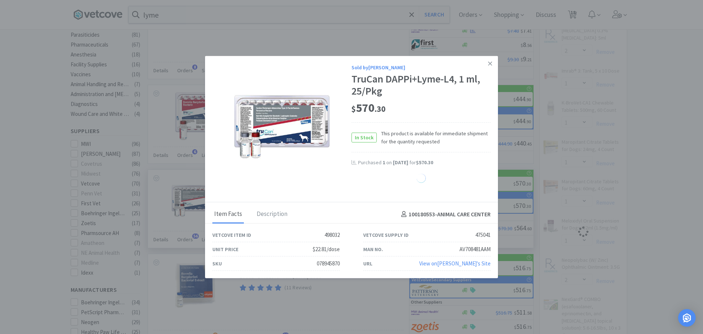
select select "1"
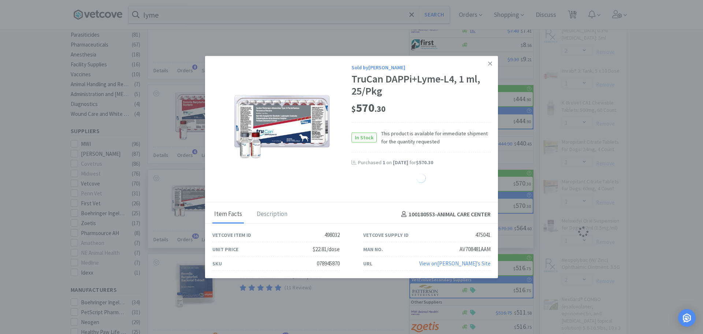
select select "1"
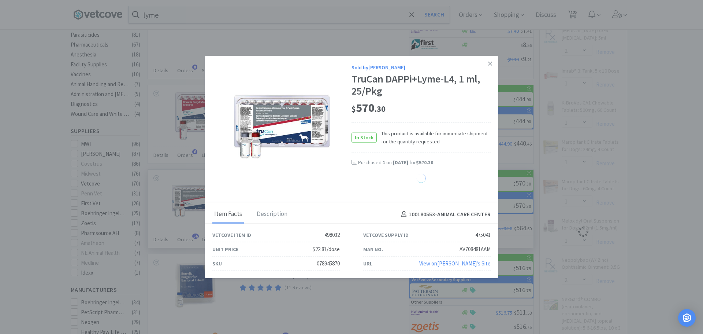
select select "1"
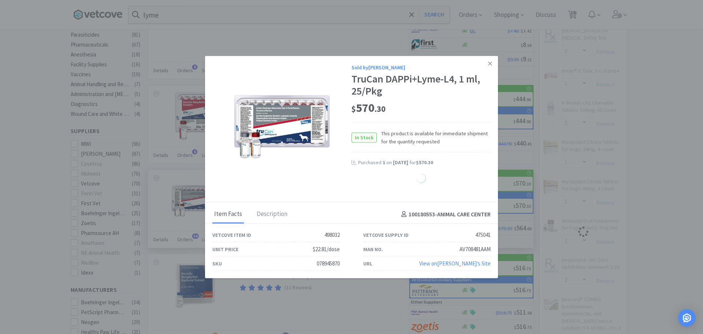
select select "1"
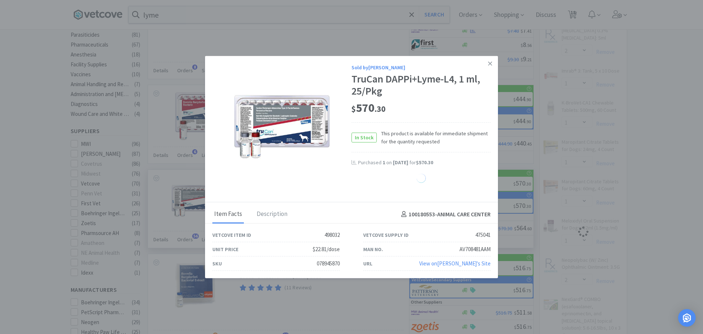
select select "1"
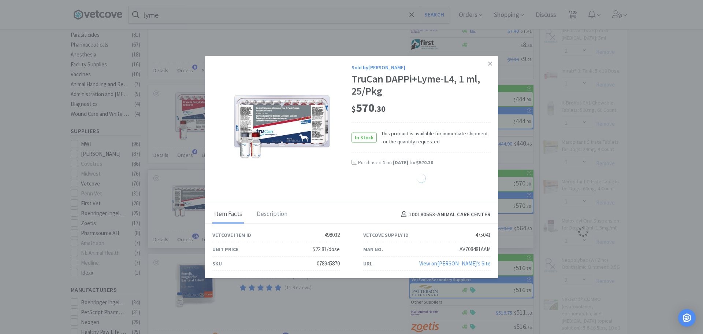
select select "1"
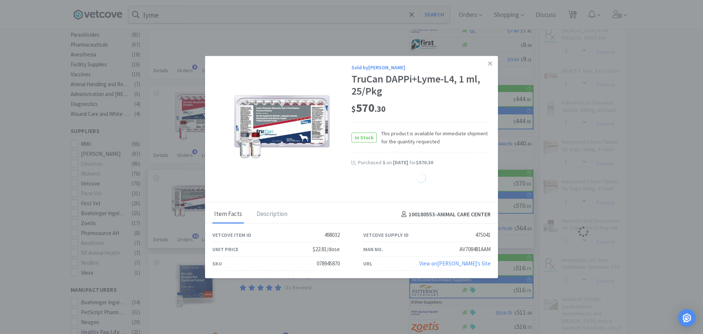
select select "1"
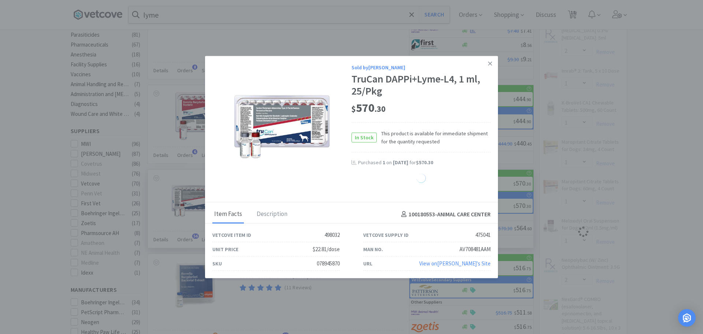
select select "1"
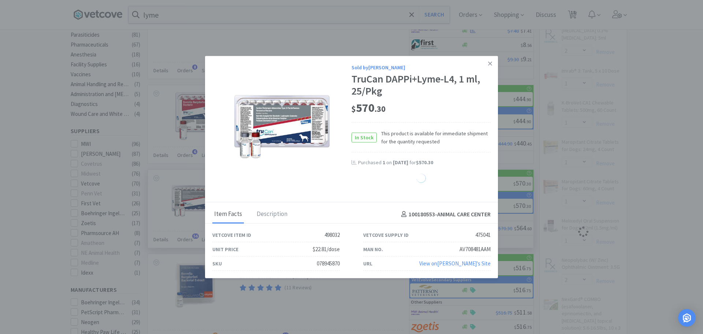
select select "1"
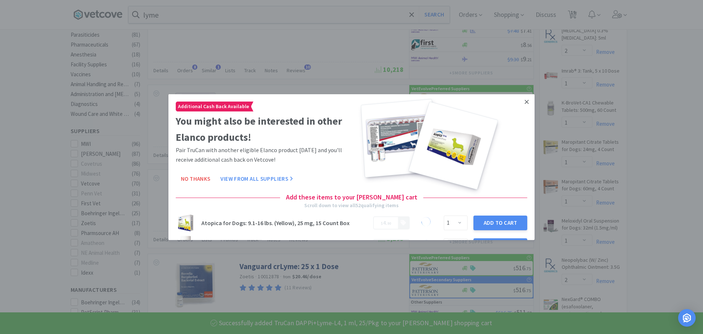
click at [525, 101] on icon at bounding box center [527, 101] width 4 height 7
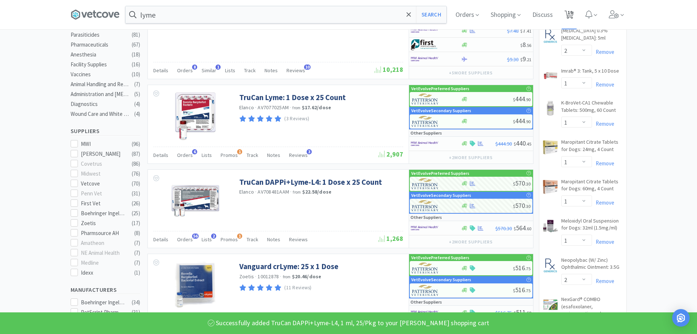
click at [569, 13] on icon at bounding box center [569, 15] width 9 height 8
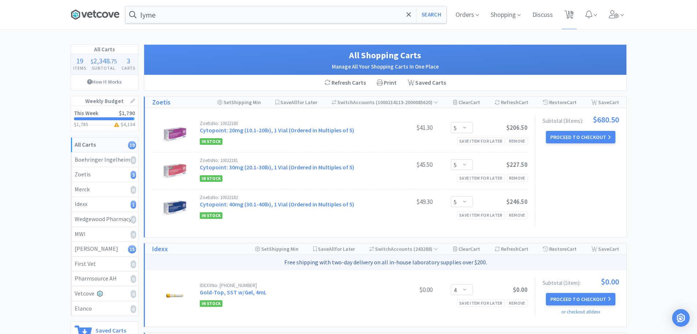
click at [97, 13] on icon at bounding box center [95, 14] width 49 height 11
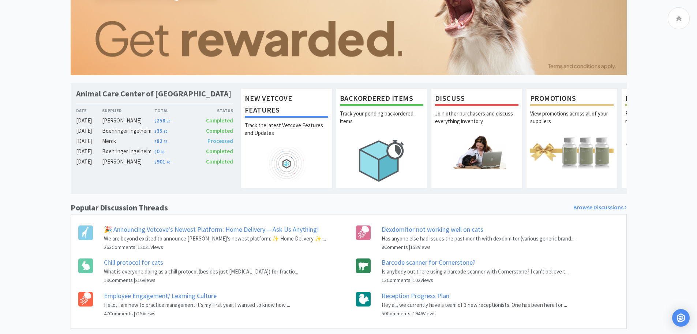
scroll to position [103, 0]
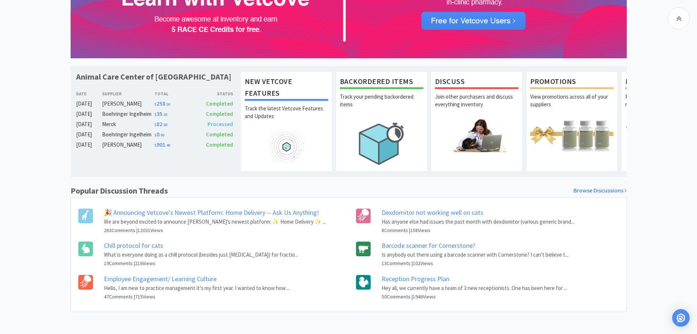
click at [418, 283] on p "Hey all, we currently have a team of 3 new receptionists. One has been here for…" at bounding box center [475, 287] width 186 height 9
click at [420, 280] on link "Reception Progress Plan" at bounding box center [416, 278] width 68 height 8
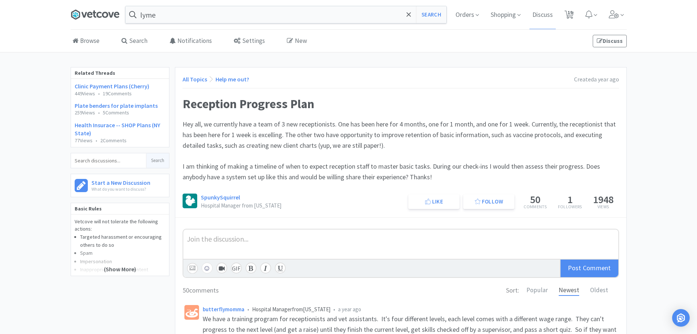
click at [109, 10] on icon at bounding box center [95, 14] width 49 height 11
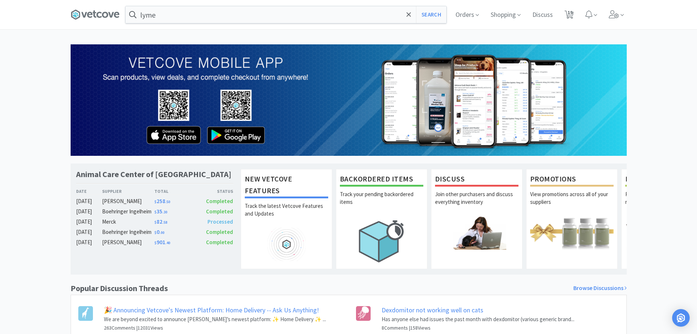
click at [123, 200] on div "[PERSON_NAME]" at bounding box center [128, 201] width 52 height 9
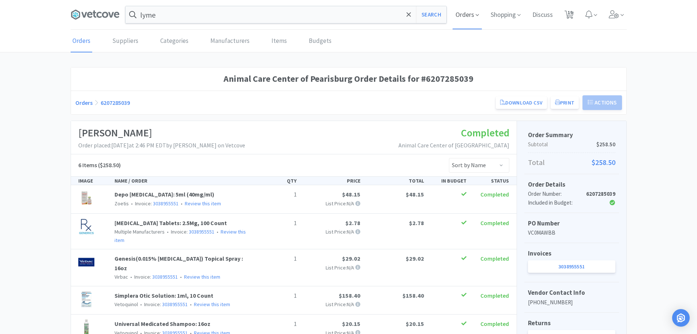
click at [463, 17] on span "Orders" at bounding box center [467, 14] width 29 height 29
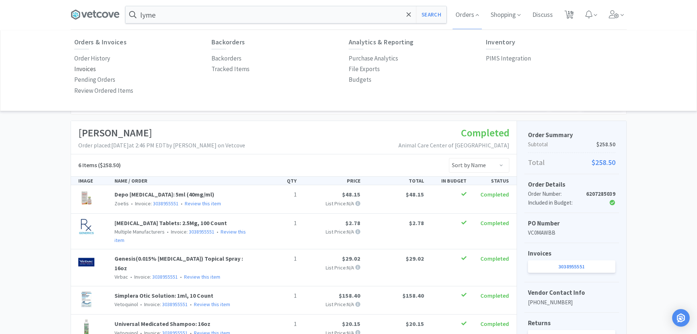
click at [85, 68] on p "Invoices" at bounding box center [85, 69] width 22 height 10
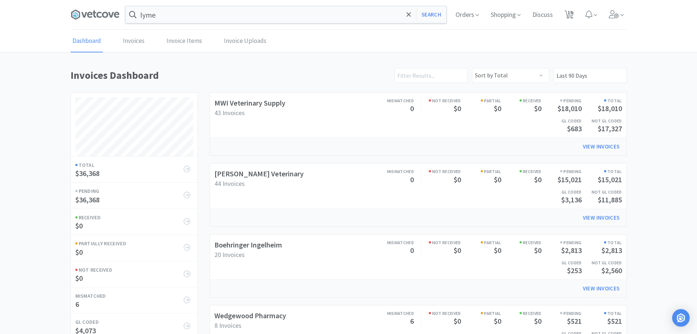
scroll to position [342, 556]
click at [245, 174] on link "[PERSON_NAME] Veterinary" at bounding box center [259, 173] width 89 height 9
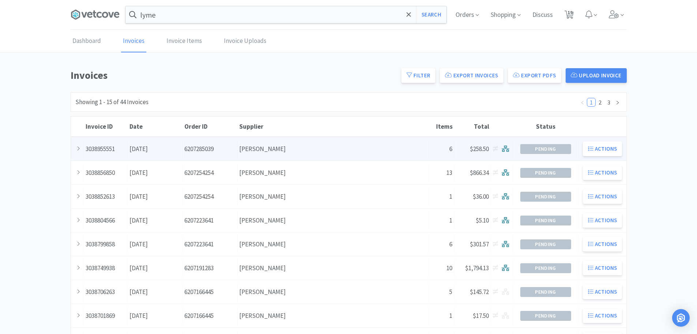
click at [284, 144] on div "Supplier [PERSON_NAME]" at bounding box center [333, 148] width 191 height 19
